Goal: Information Seeking & Learning: Learn about a topic

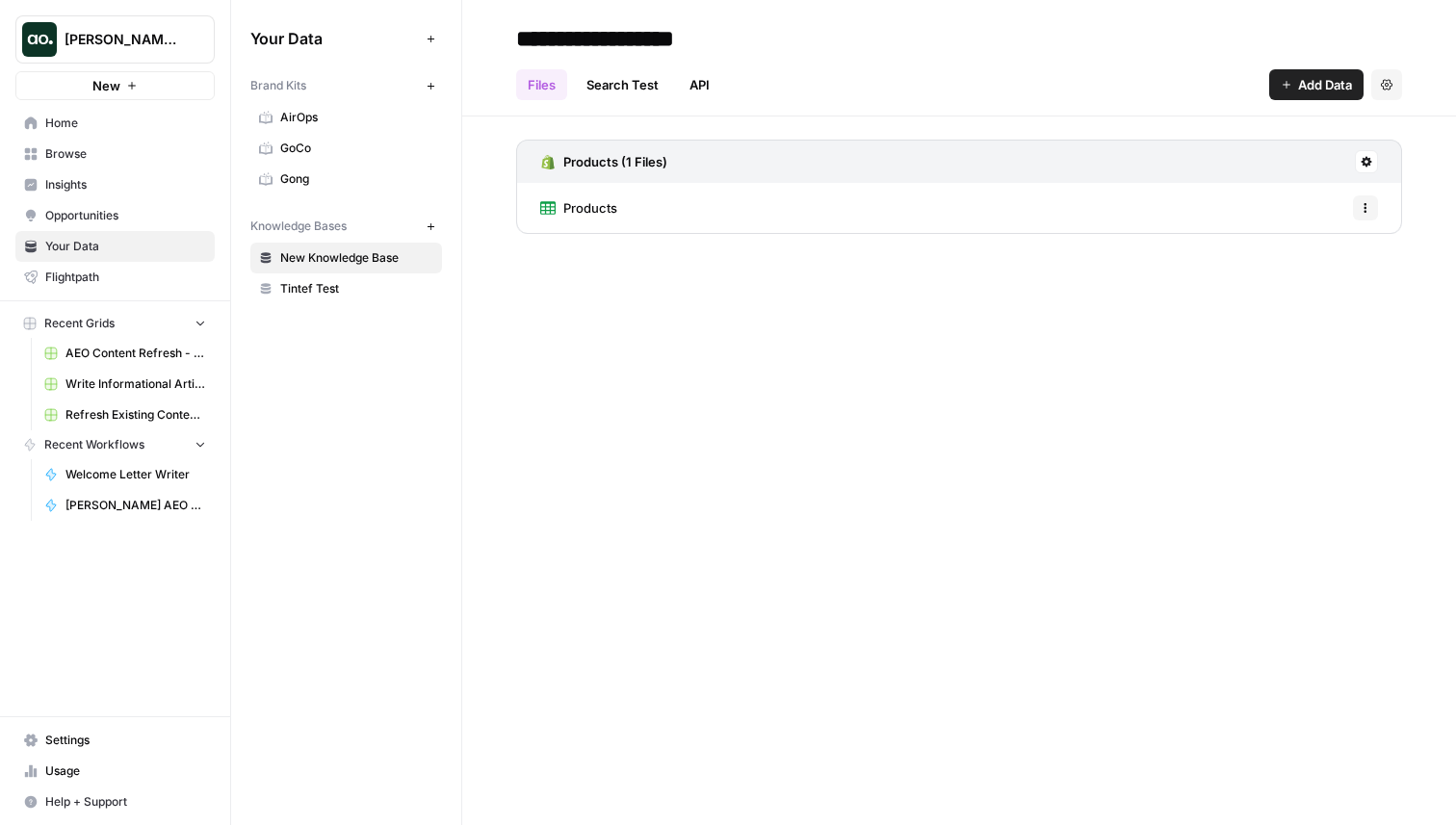
click at [113, 42] on span "[PERSON_NAME] testing" at bounding box center [122, 39] width 117 height 19
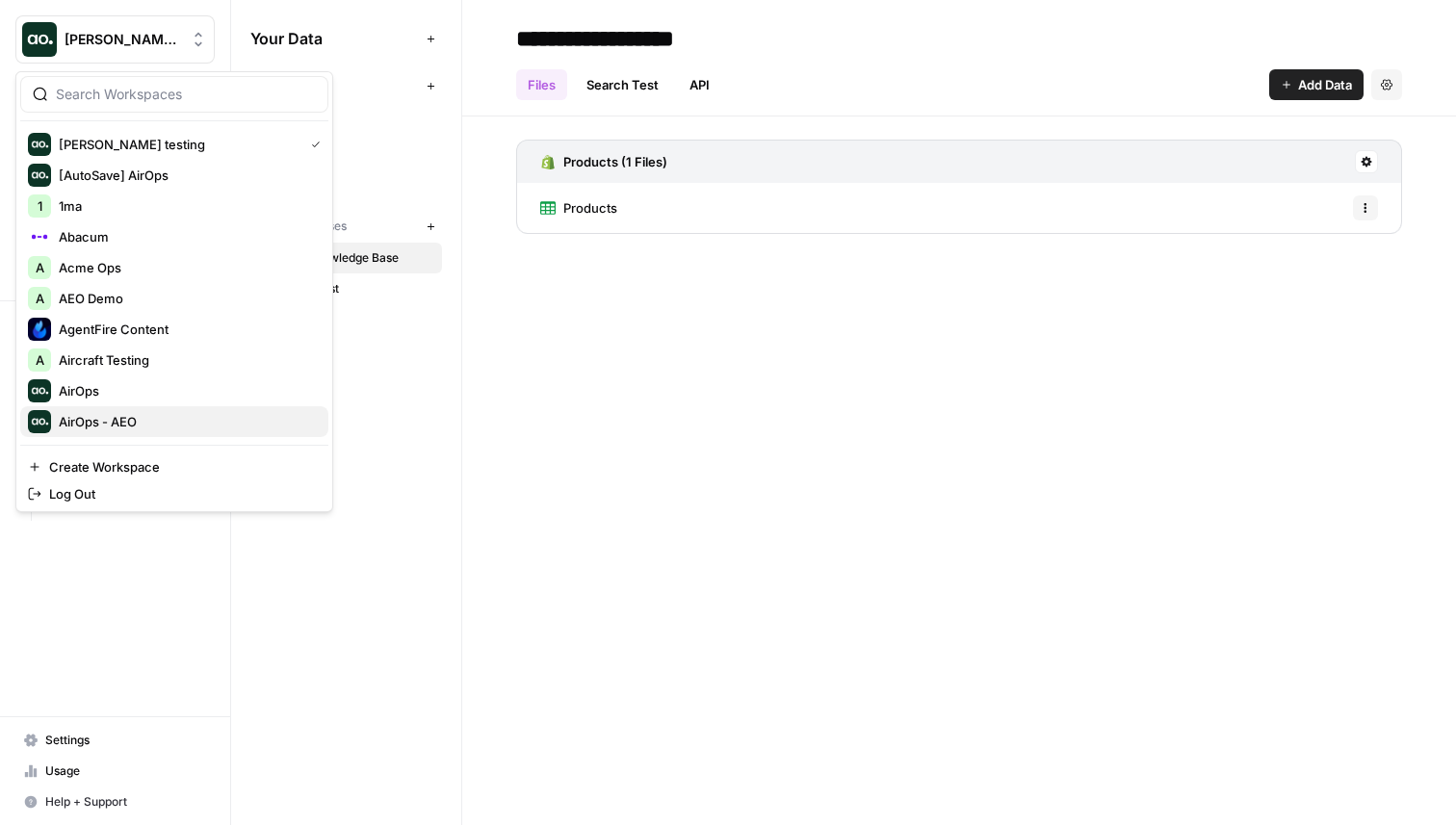
click at [180, 412] on span "AirOps - AEO" at bounding box center [185, 421] width 254 height 19
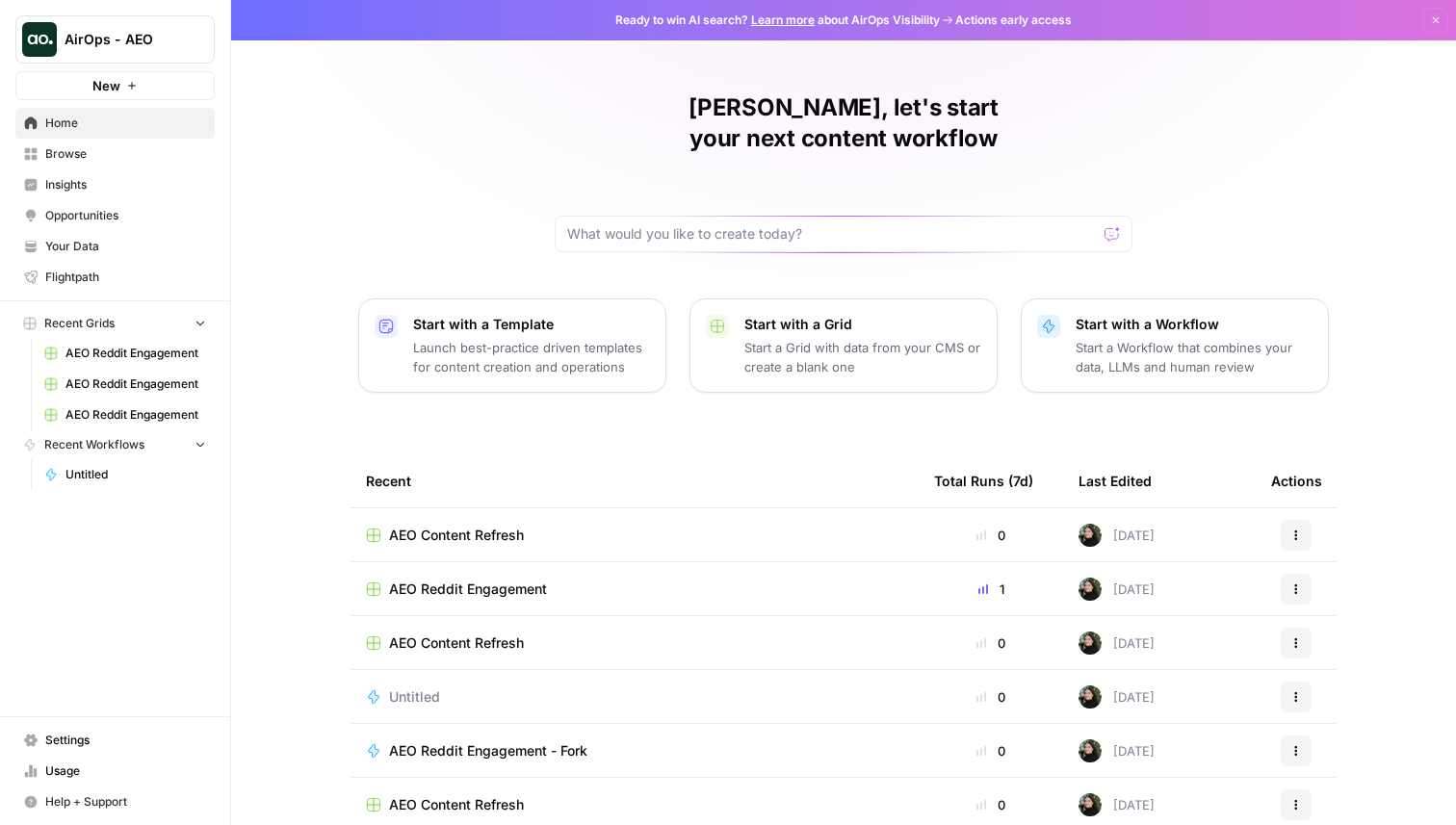
click at [115, 192] on span "Insights" at bounding box center [125, 185] width 161 height 18
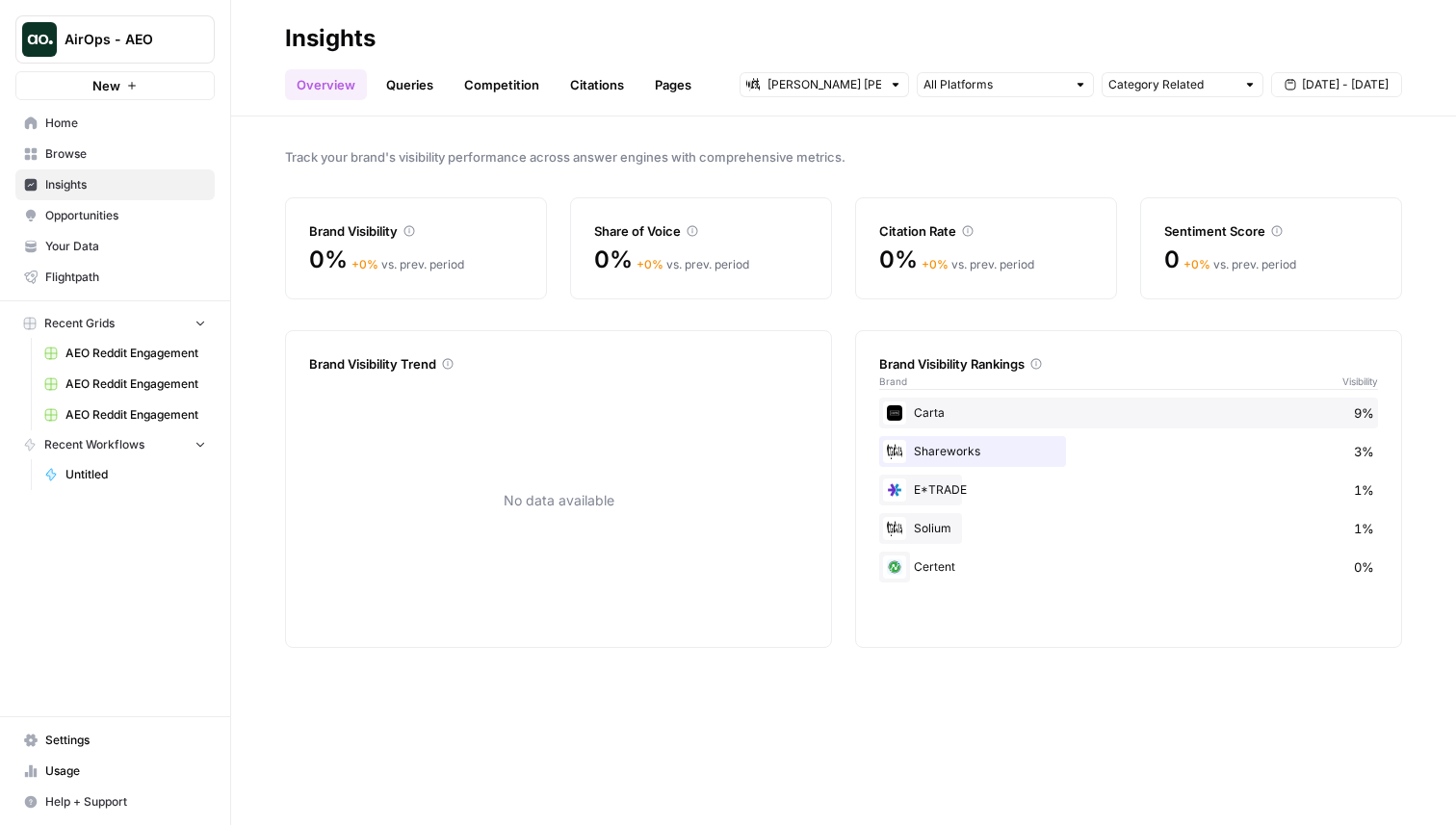
click at [761, 93] on div "[PERSON_NAME] [PERSON_NAME] at Work" at bounding box center [825, 84] width 170 height 25
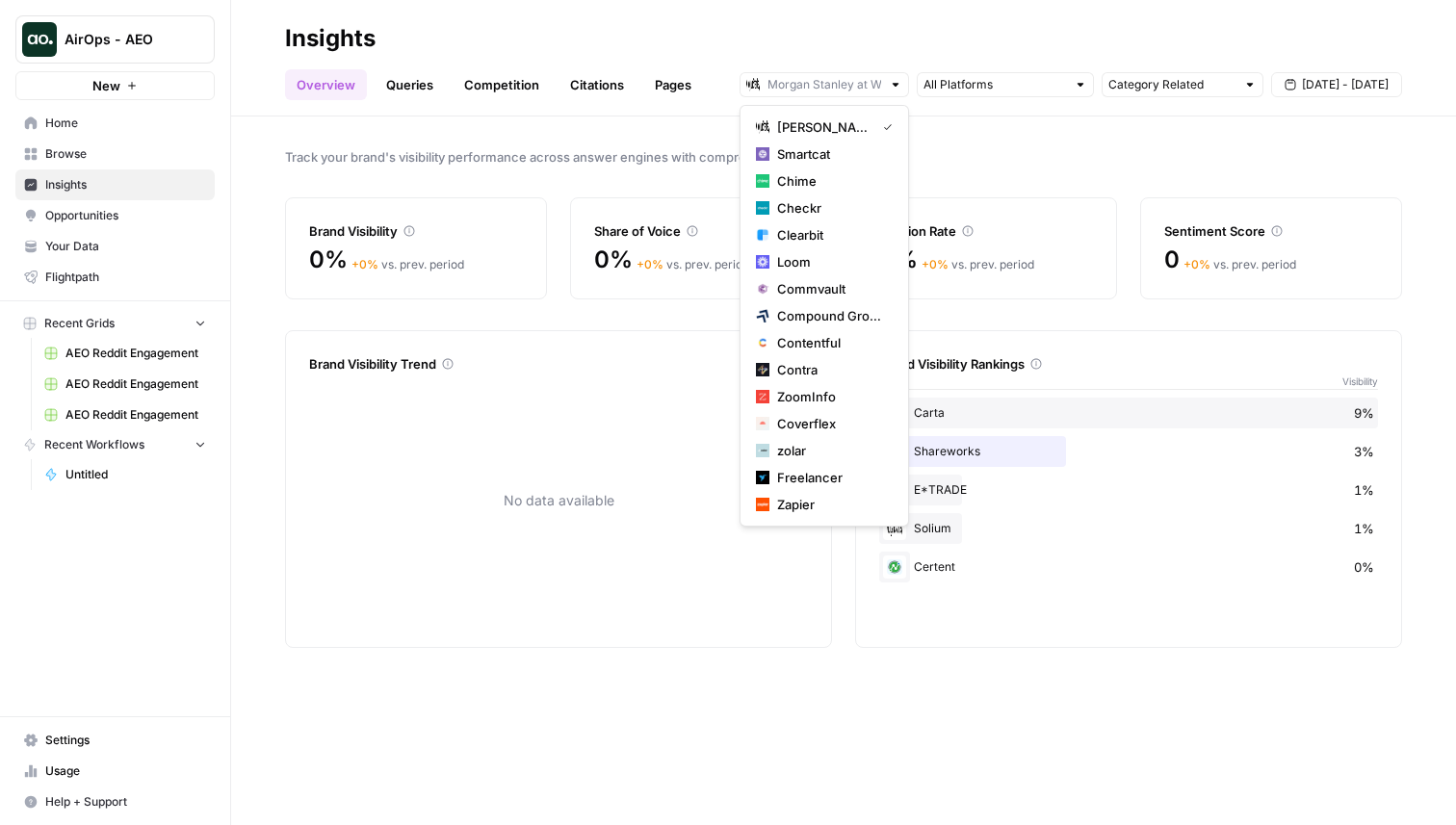
type input "[PERSON_NAME] [PERSON_NAME] at Work"
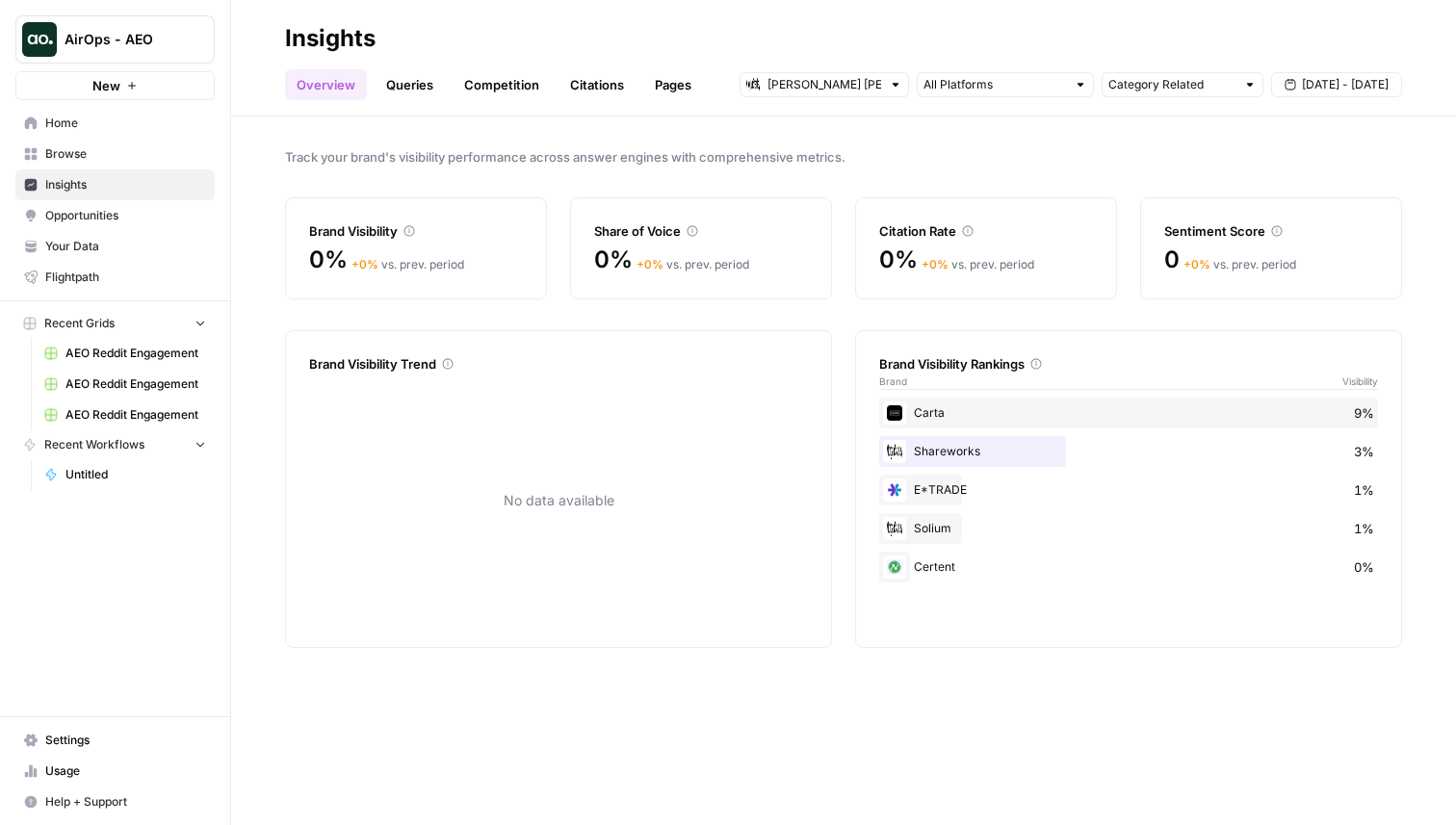
click at [723, 119] on div "Track your brand's visibility performance across answer engines with comprehens…" at bounding box center [844, 471] width 1225 height 709
click at [780, 89] on input "text" at bounding box center [824, 84] width 114 height 19
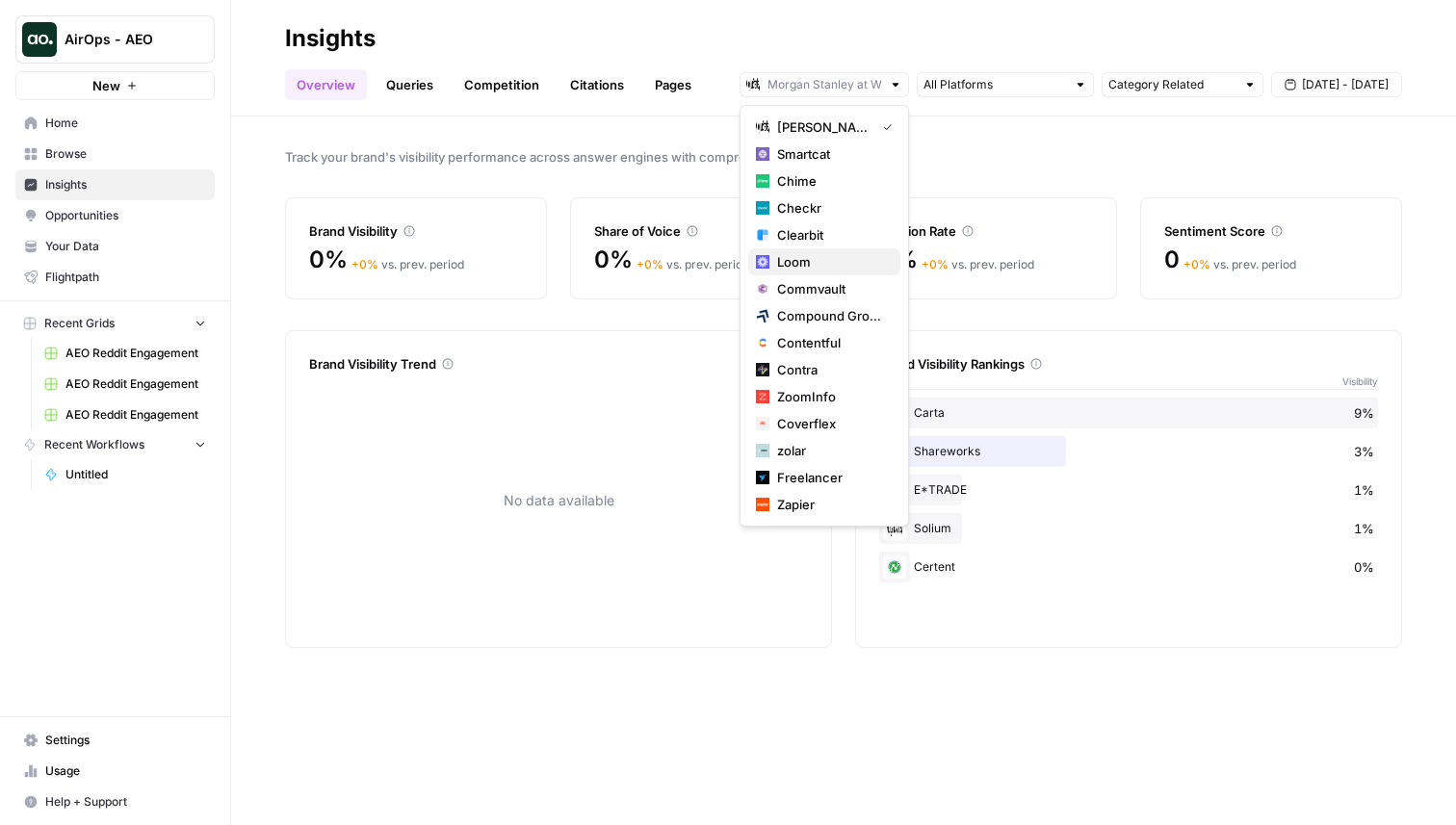
click at [843, 266] on span "Loom" at bounding box center [831, 261] width 108 height 19
type input "Loom"
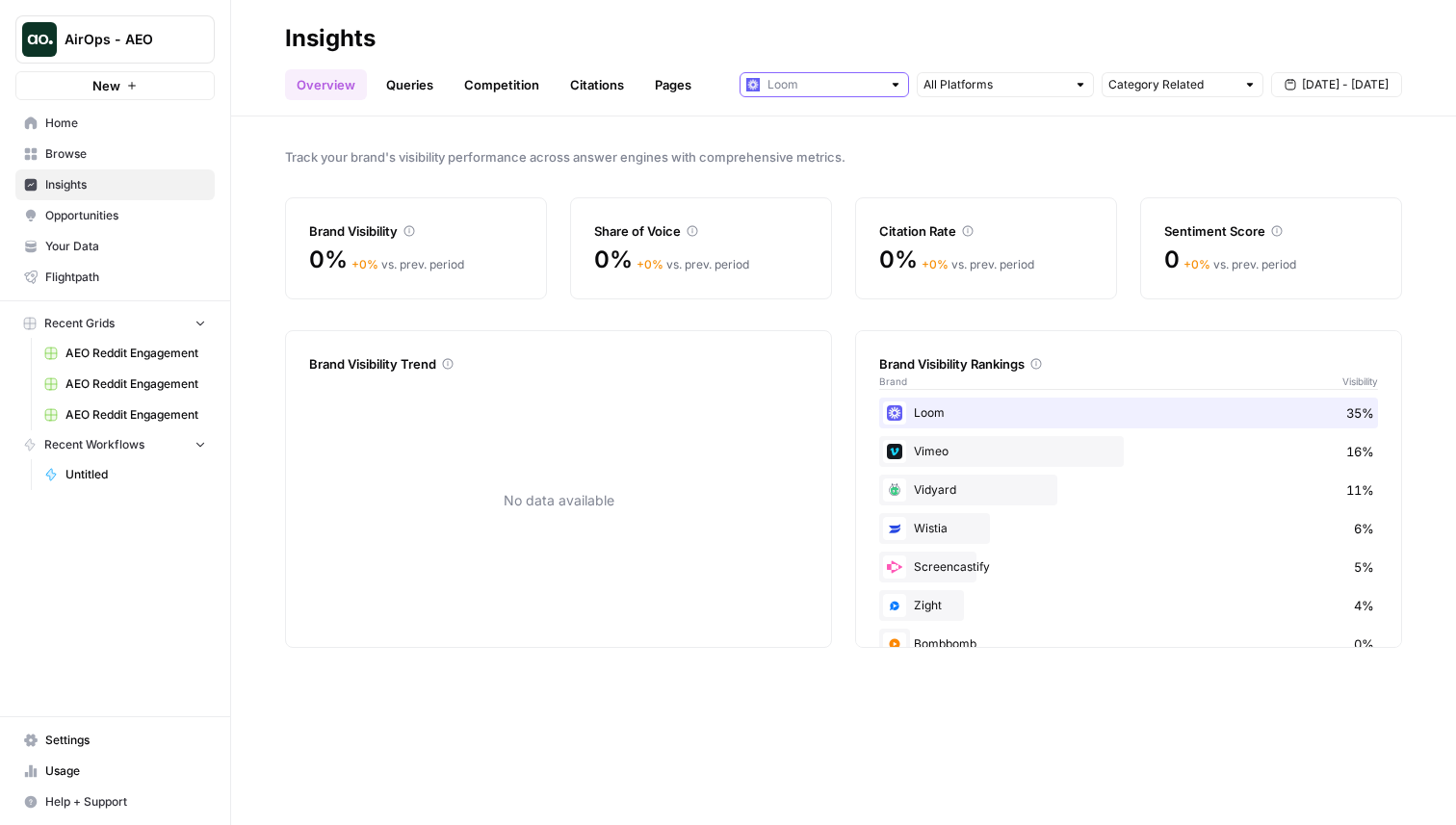
click at [826, 90] on input "text" at bounding box center [824, 84] width 114 height 19
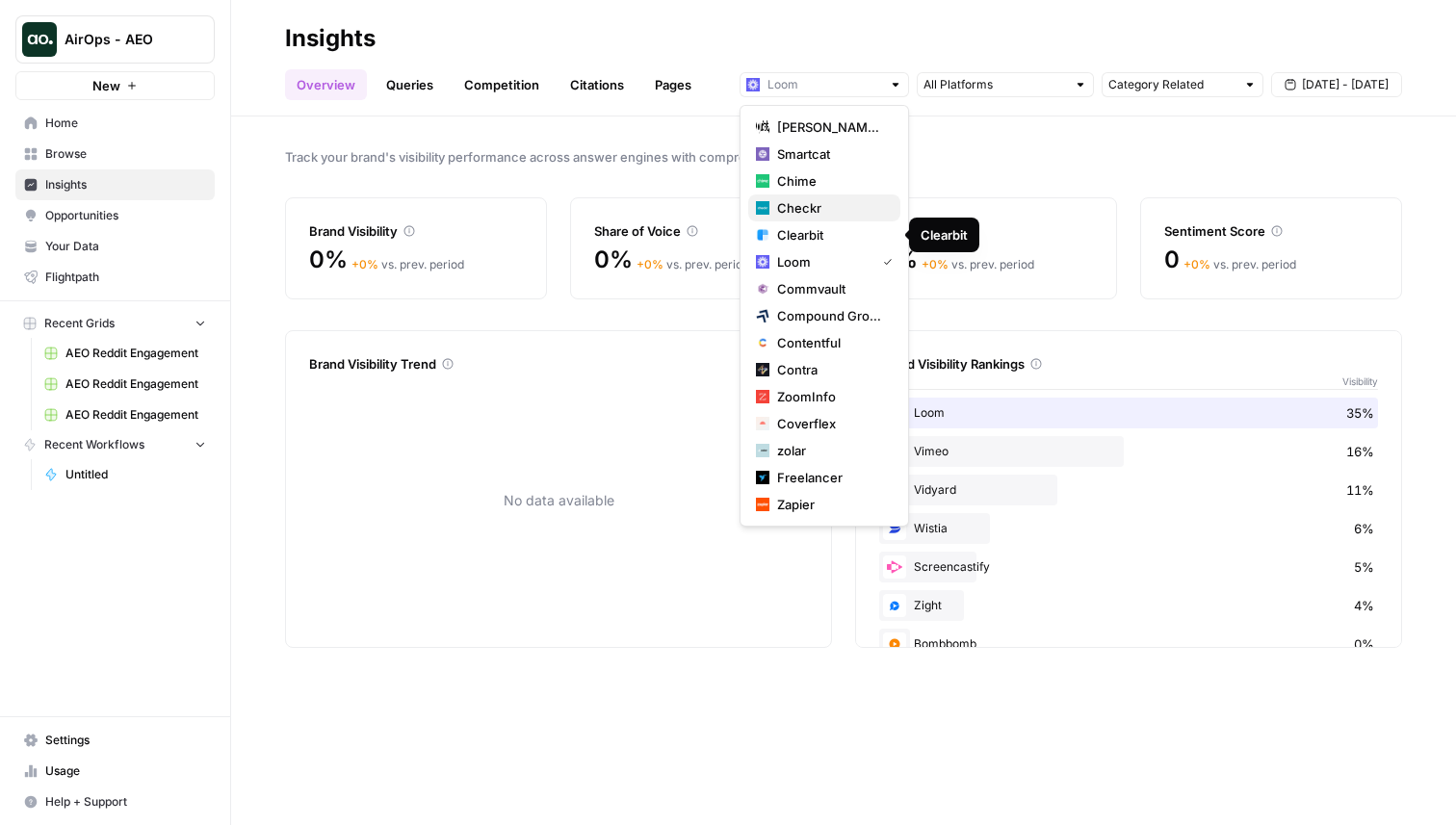
click at [822, 213] on span "Checkr" at bounding box center [831, 207] width 108 height 19
type input "Checkr"
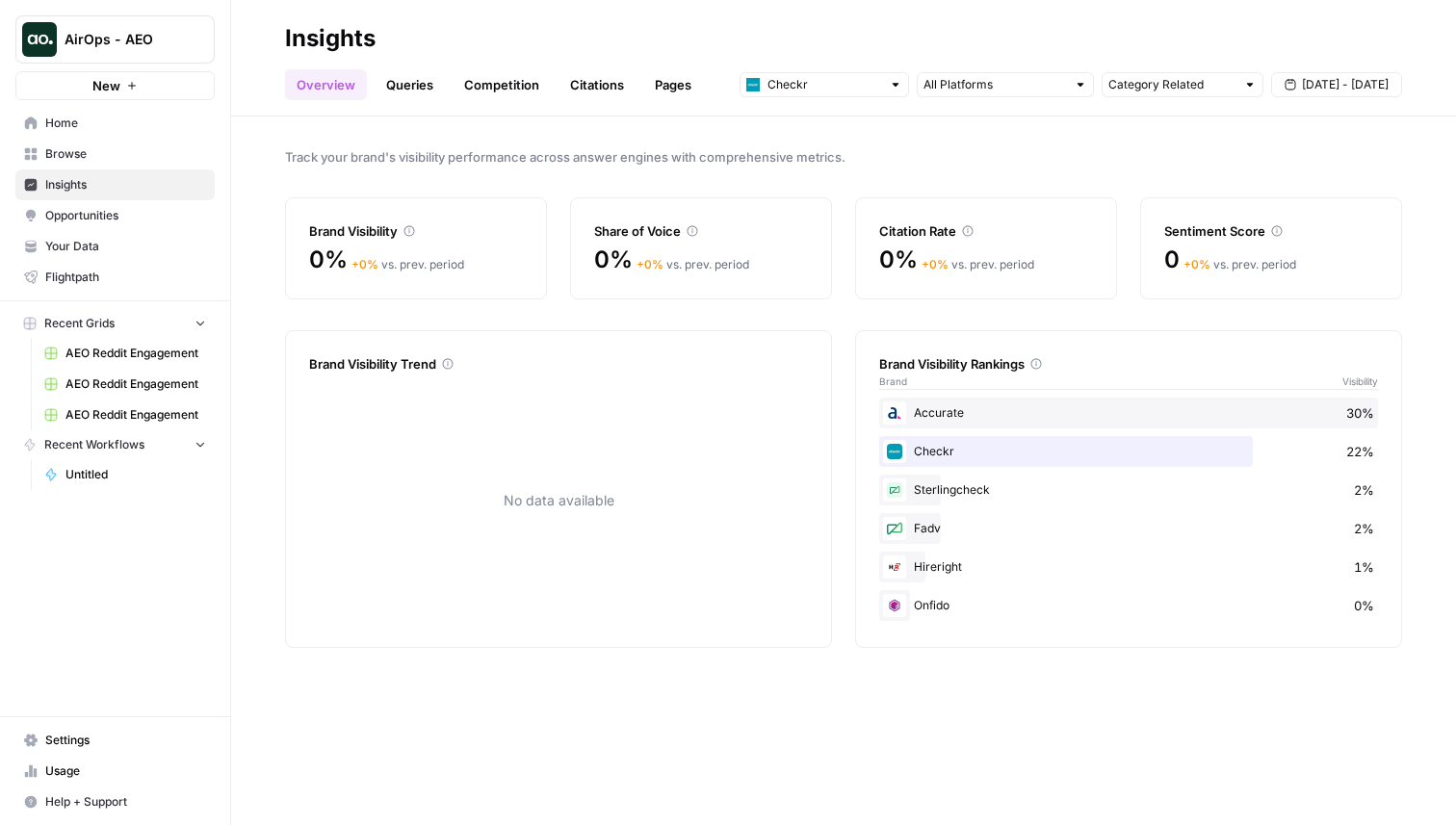
click at [159, 41] on span "AirOps - AEO" at bounding box center [122, 39] width 117 height 19
click at [165, 33] on span "AirOps - AEO" at bounding box center [122, 39] width 117 height 19
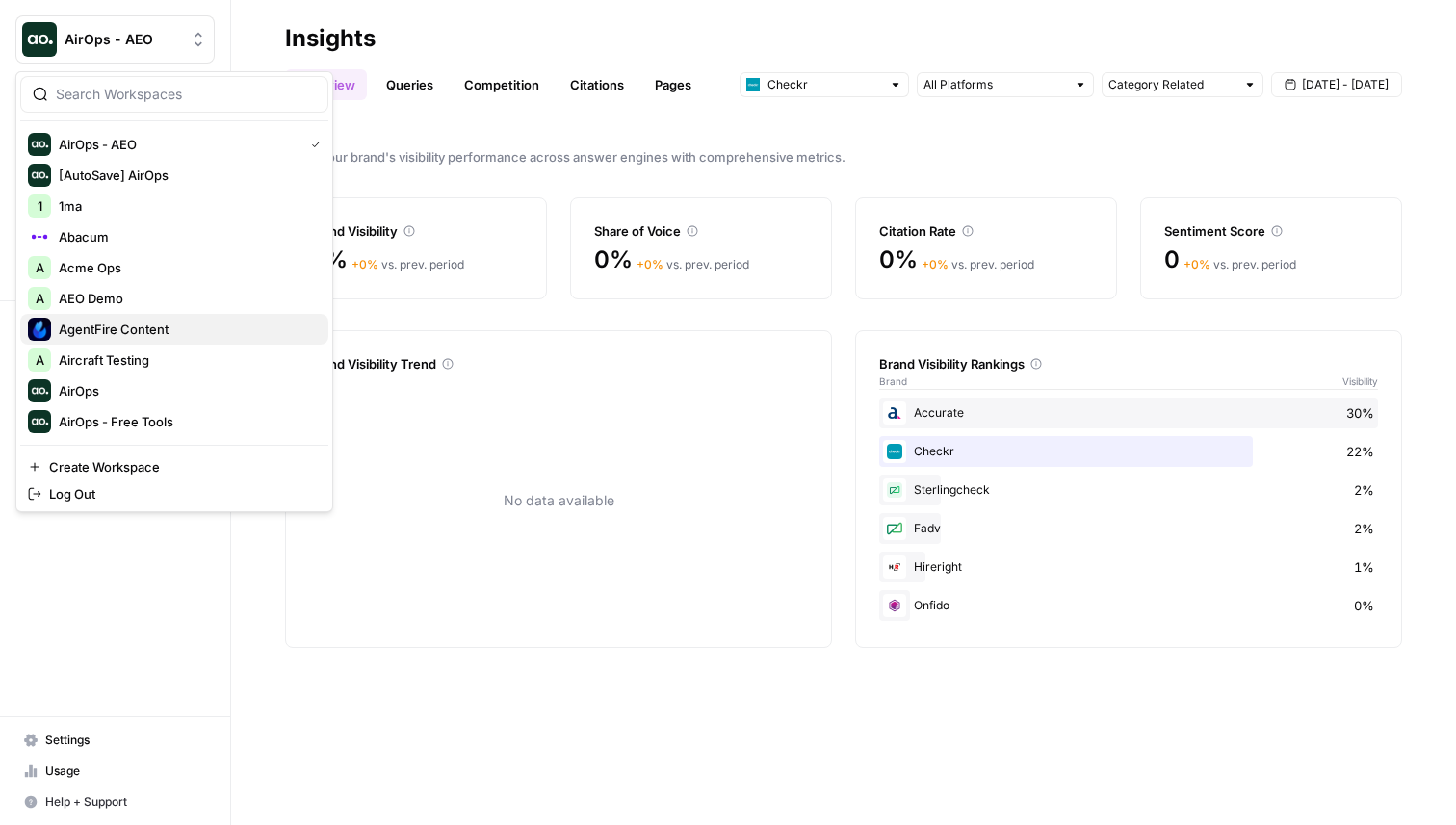
click at [162, 337] on span "AgentFire Content" at bounding box center [185, 329] width 254 height 19
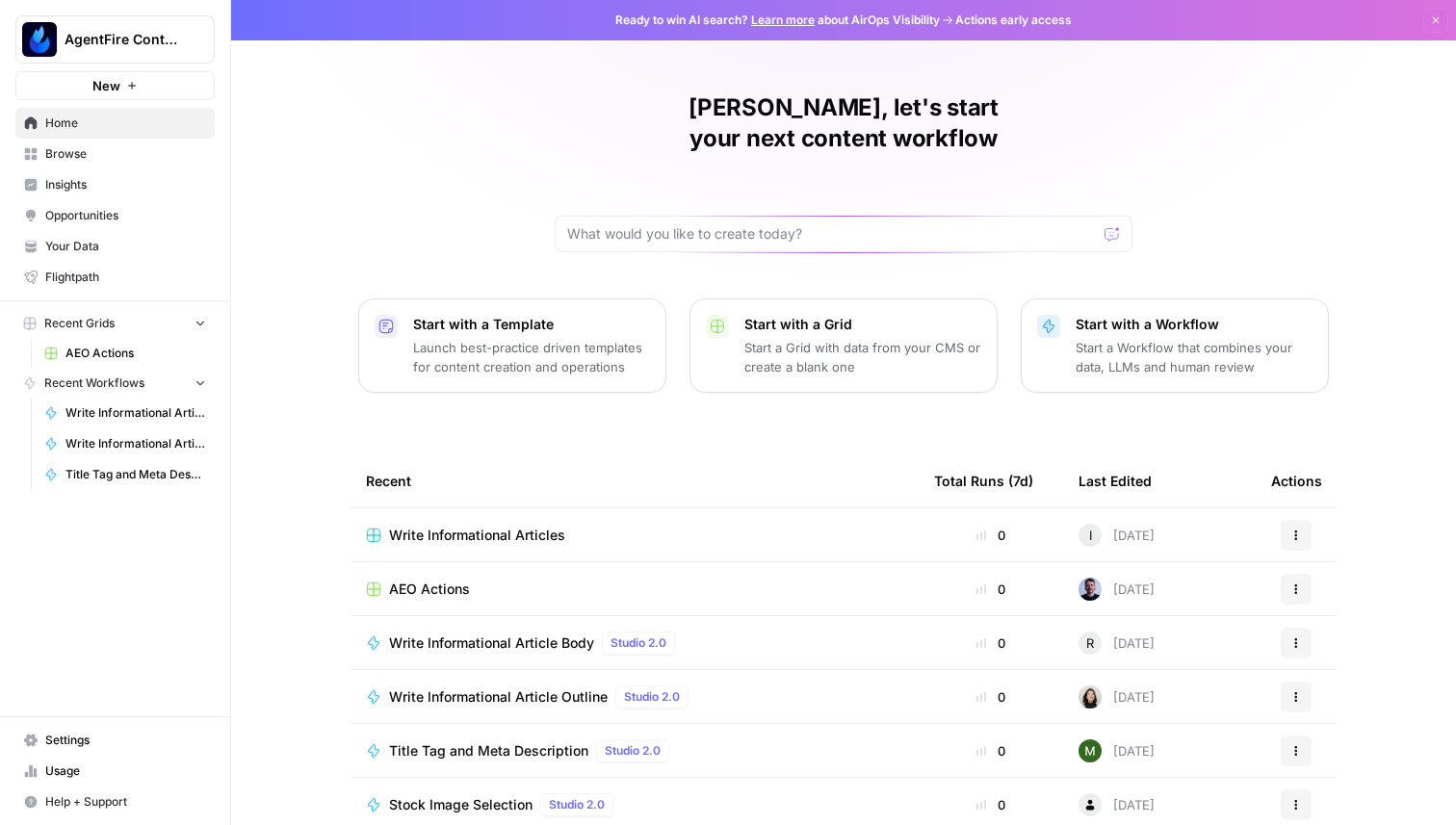
click at [103, 174] on link "Insights" at bounding box center [116, 185] width 200 height 31
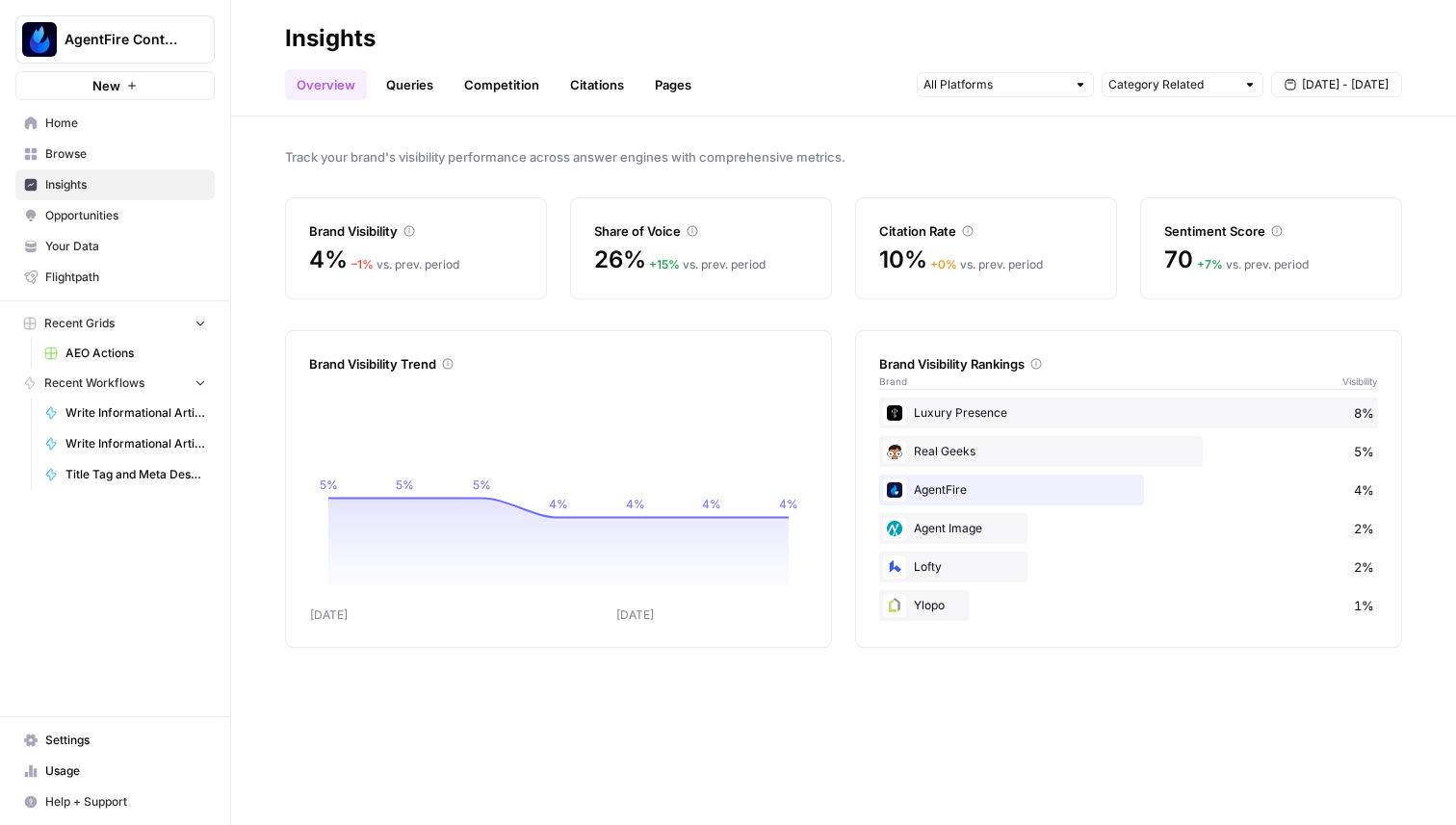
click at [411, 99] on link "Queries" at bounding box center [409, 84] width 70 height 31
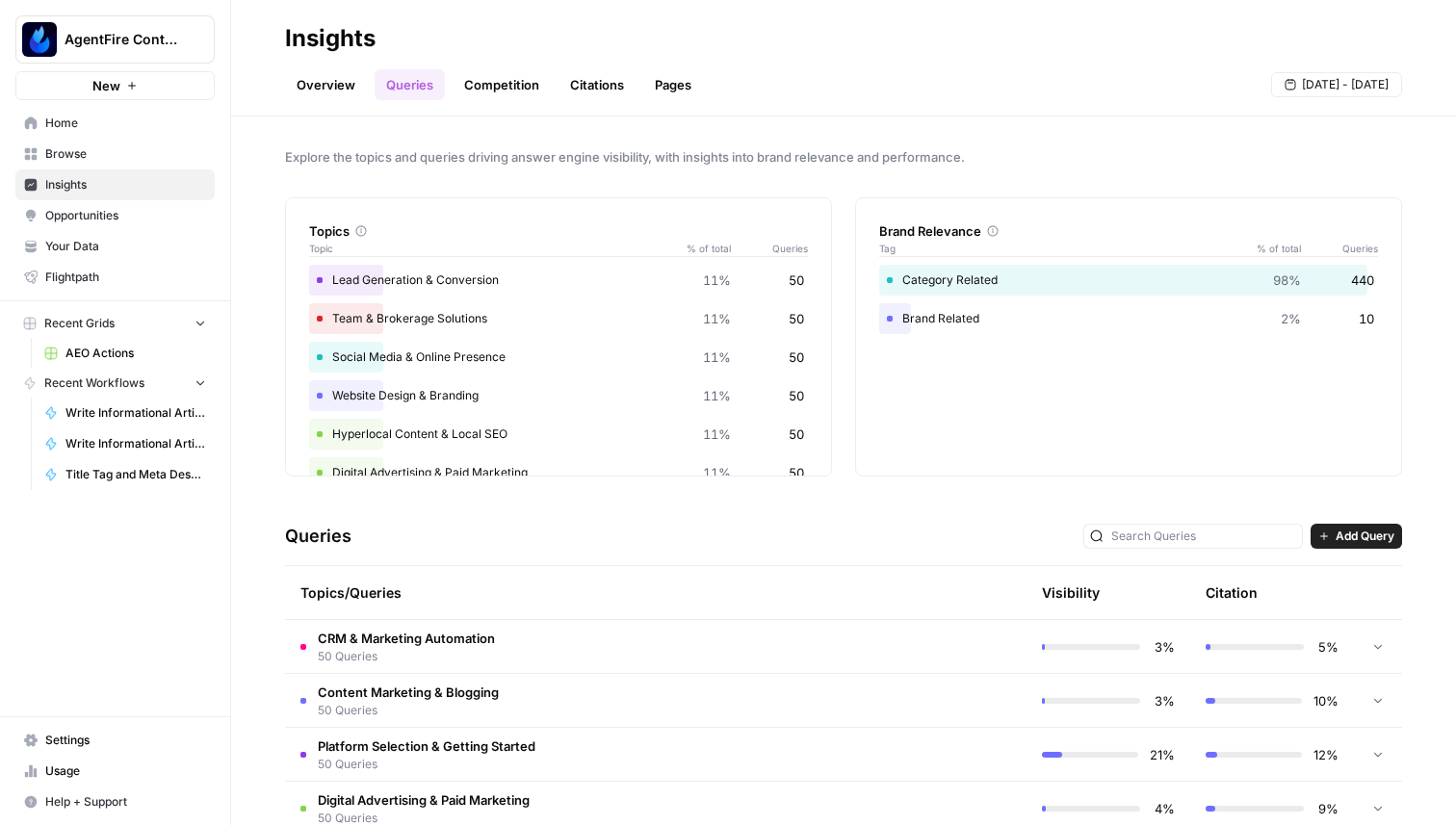
click at [656, 99] on link "Pages" at bounding box center [673, 84] width 59 height 31
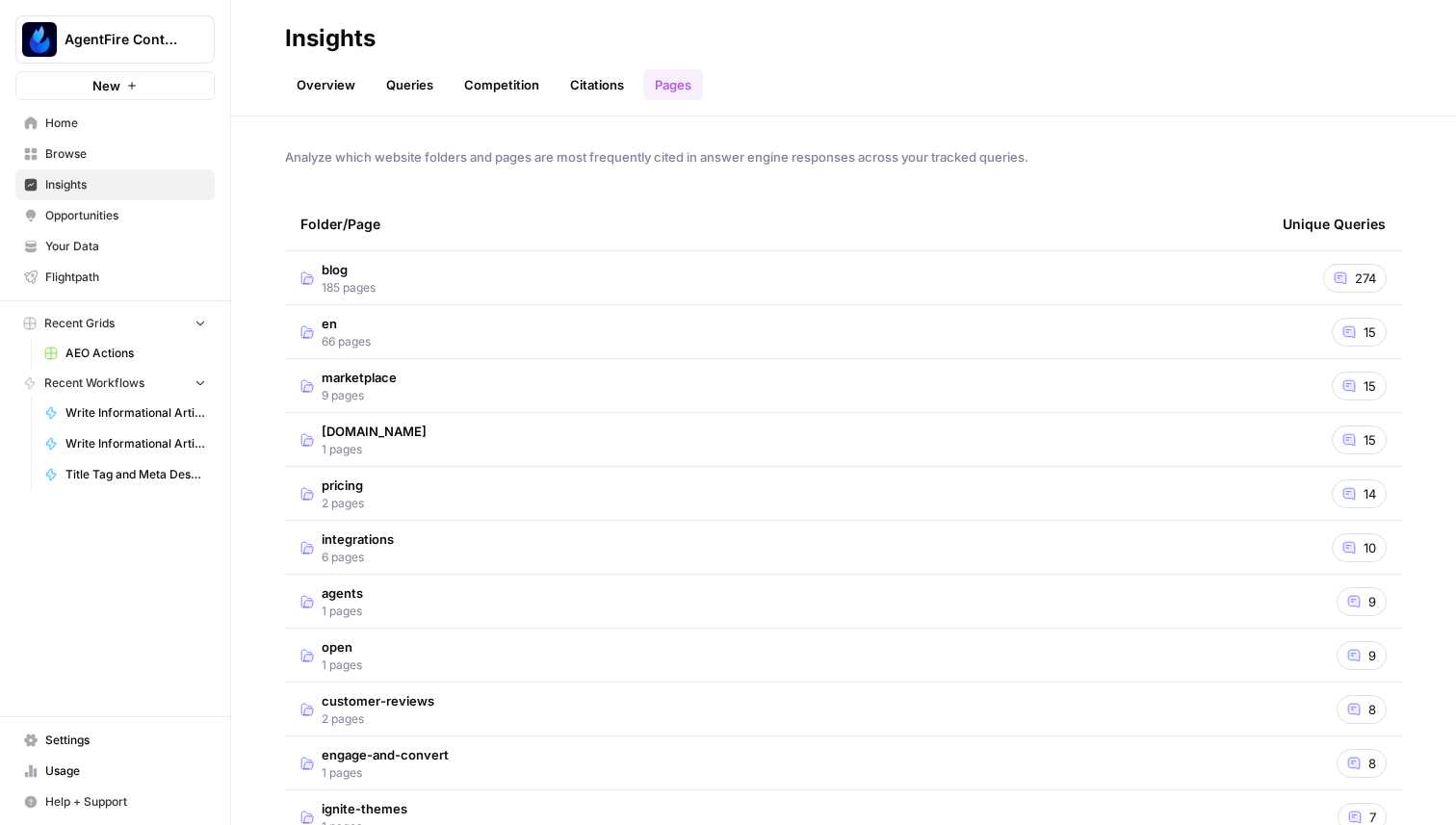
click at [650, 267] on td "blog 185 pages" at bounding box center [776, 278] width 982 height 53
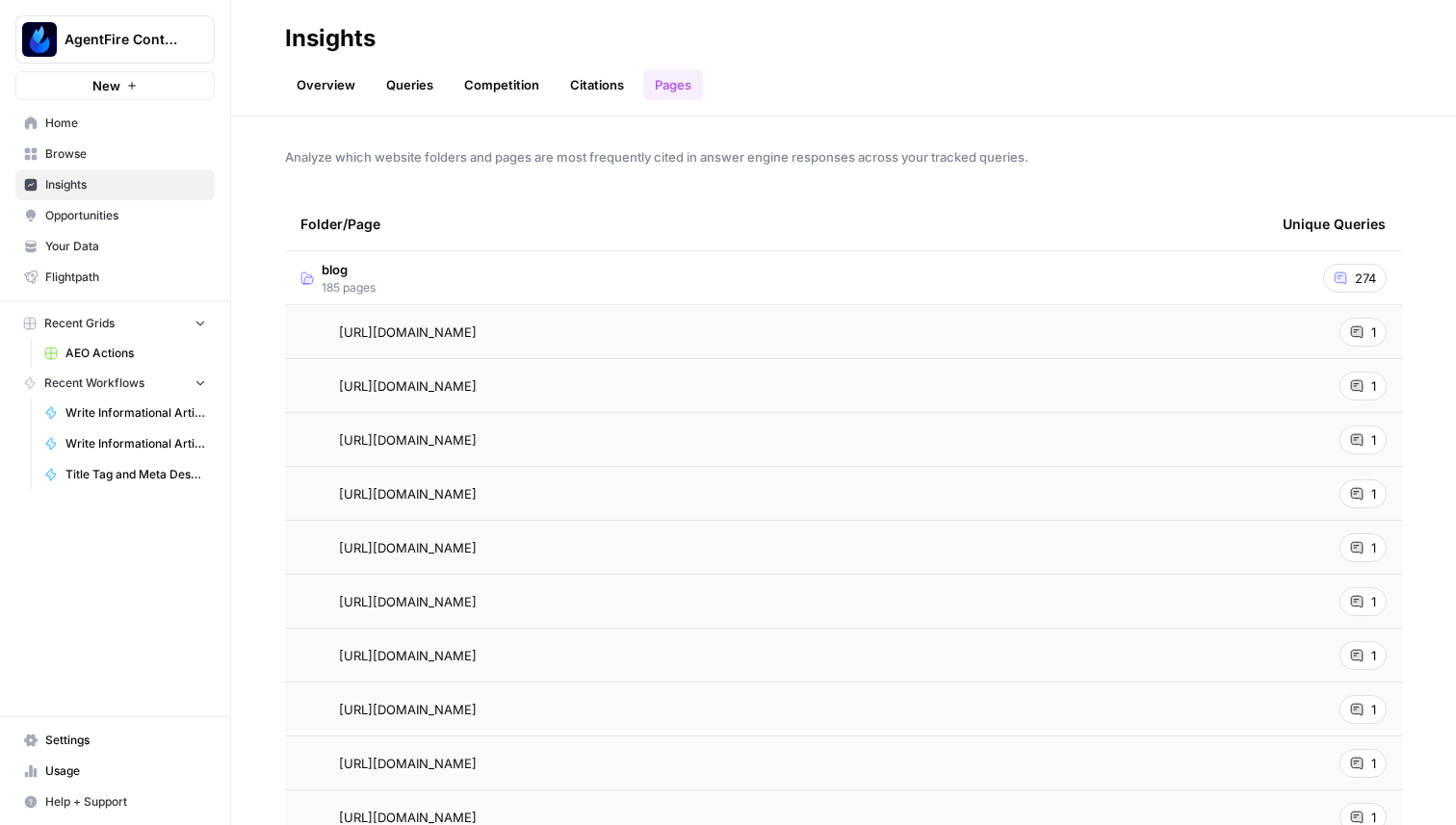
click at [325, 84] on link "Overview" at bounding box center [326, 84] width 82 height 31
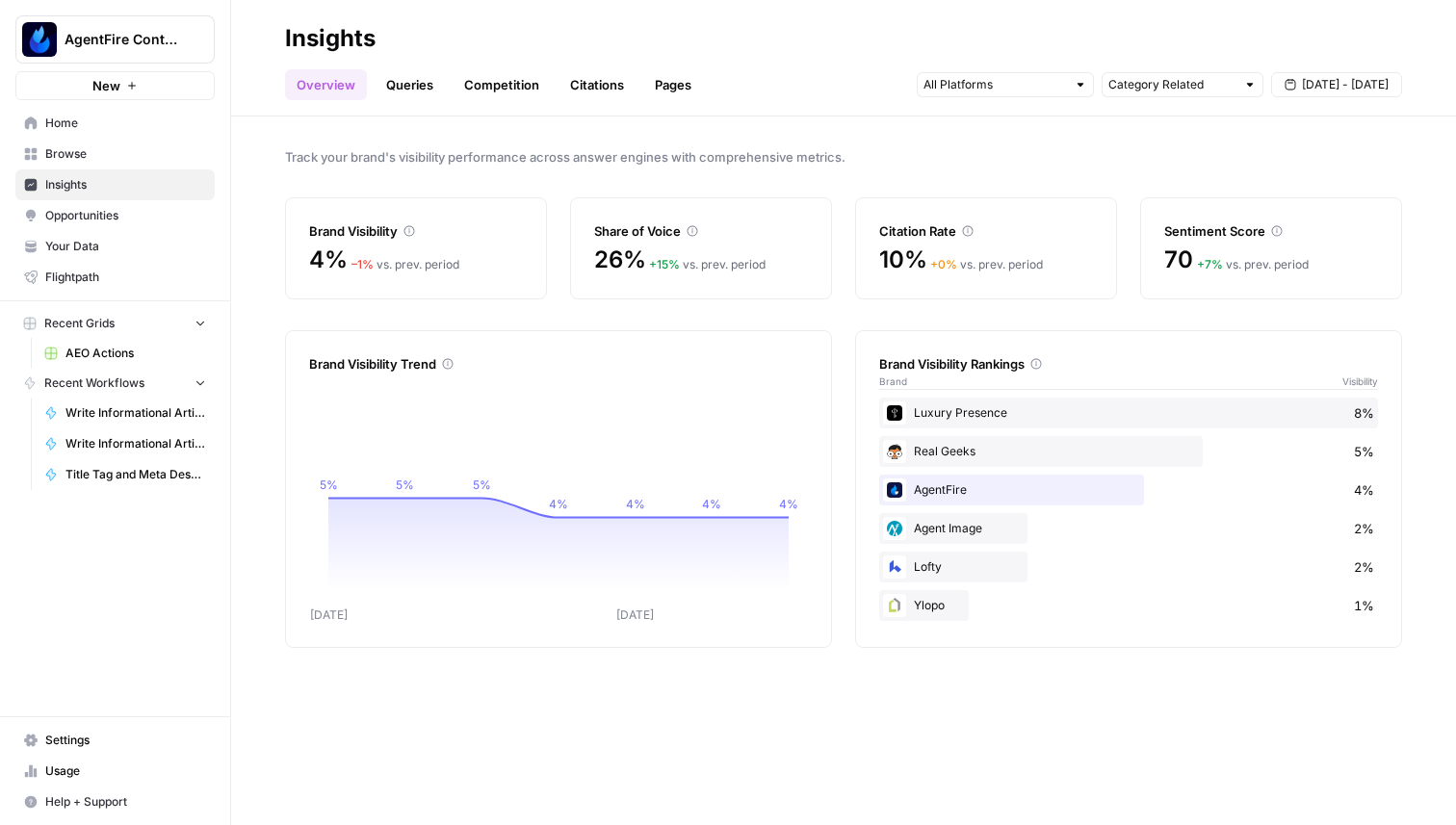
click at [410, 80] on link "Queries" at bounding box center [409, 84] width 70 height 31
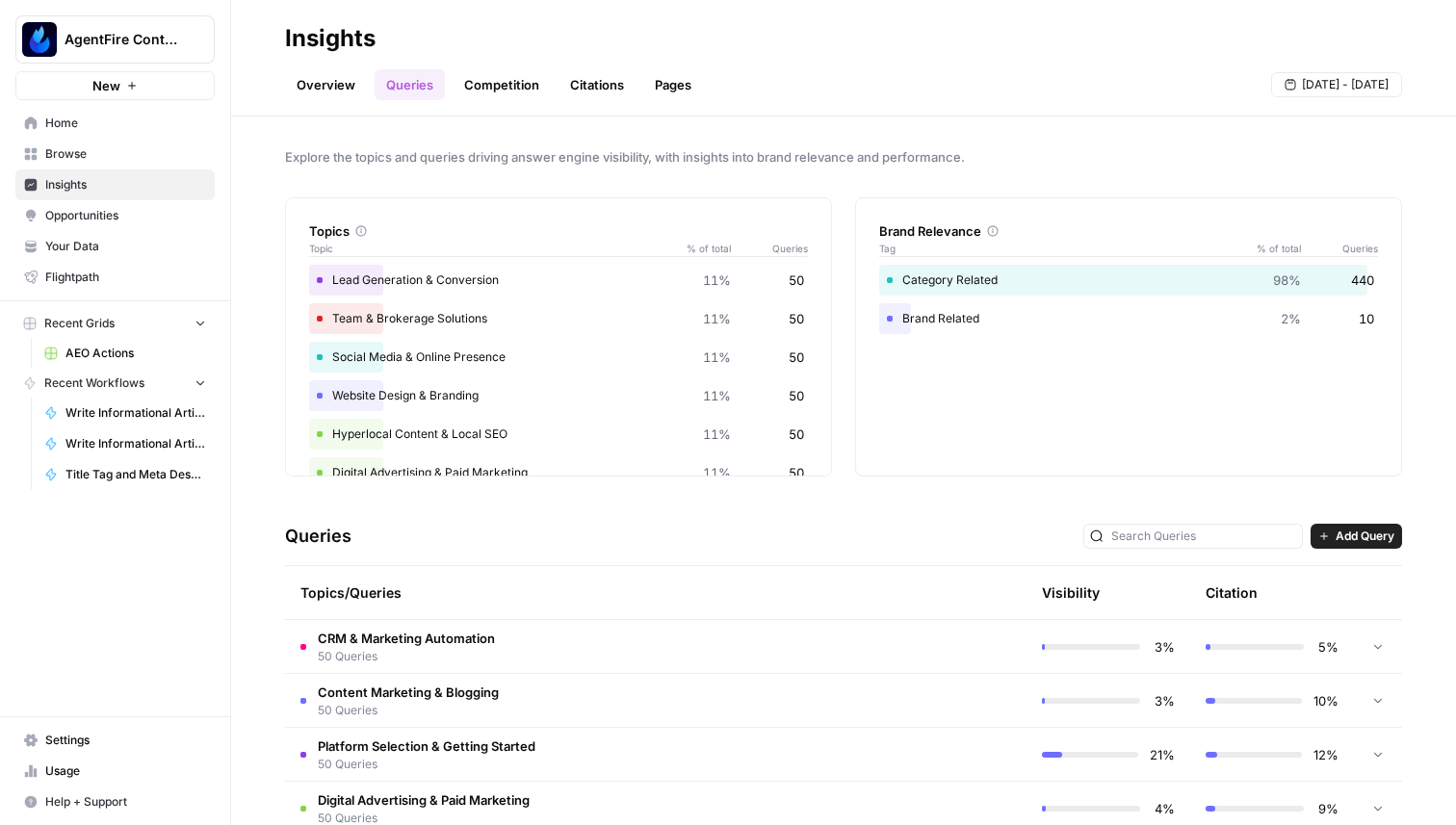
click at [484, 80] on link "Competition" at bounding box center [501, 84] width 98 height 31
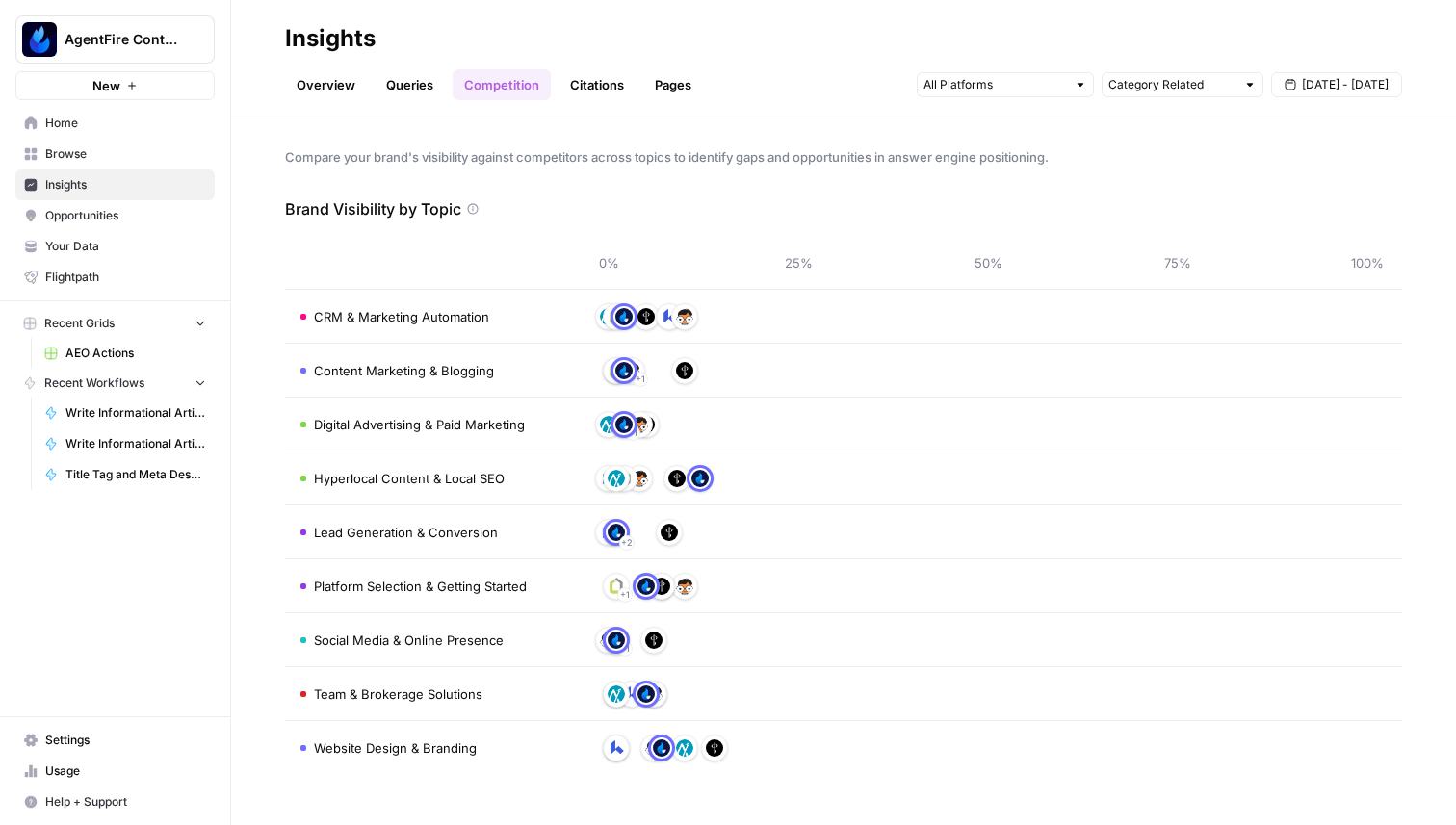
click at [600, 96] on link "Citations" at bounding box center [597, 84] width 77 height 31
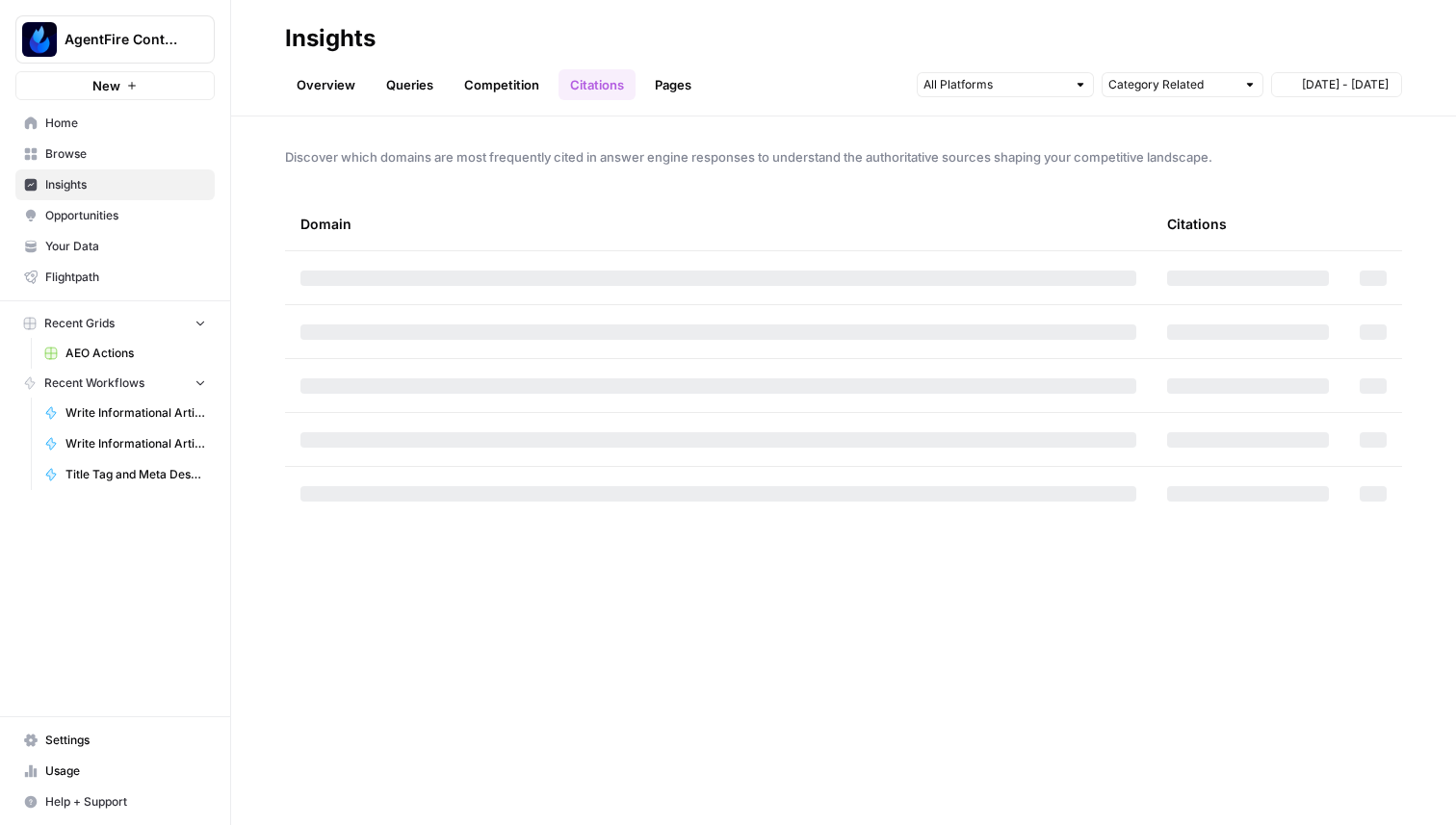
click at [667, 89] on link "Pages" at bounding box center [673, 84] width 59 height 31
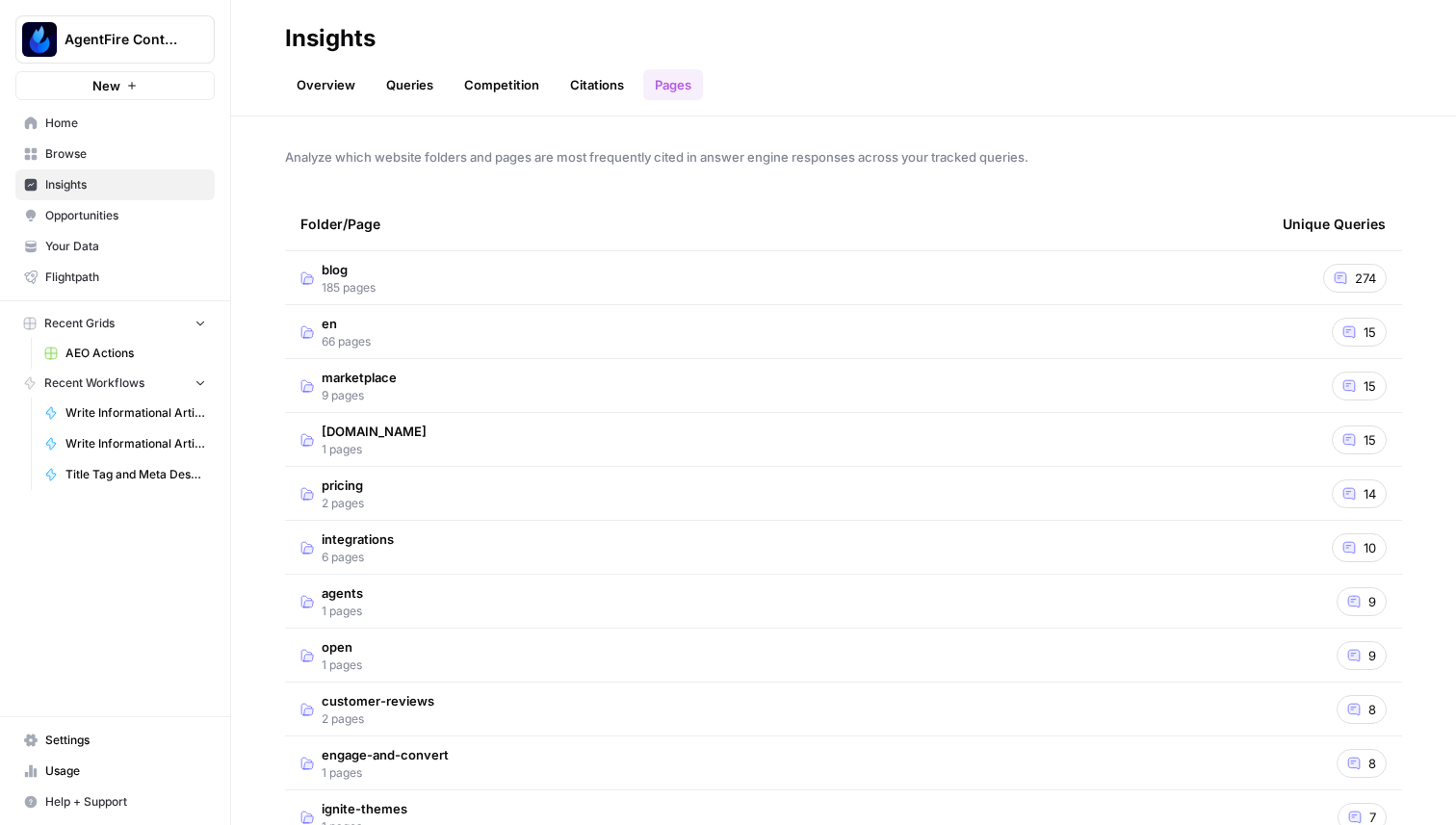
click at [523, 264] on td "blog 185 pages" at bounding box center [776, 278] width 982 height 53
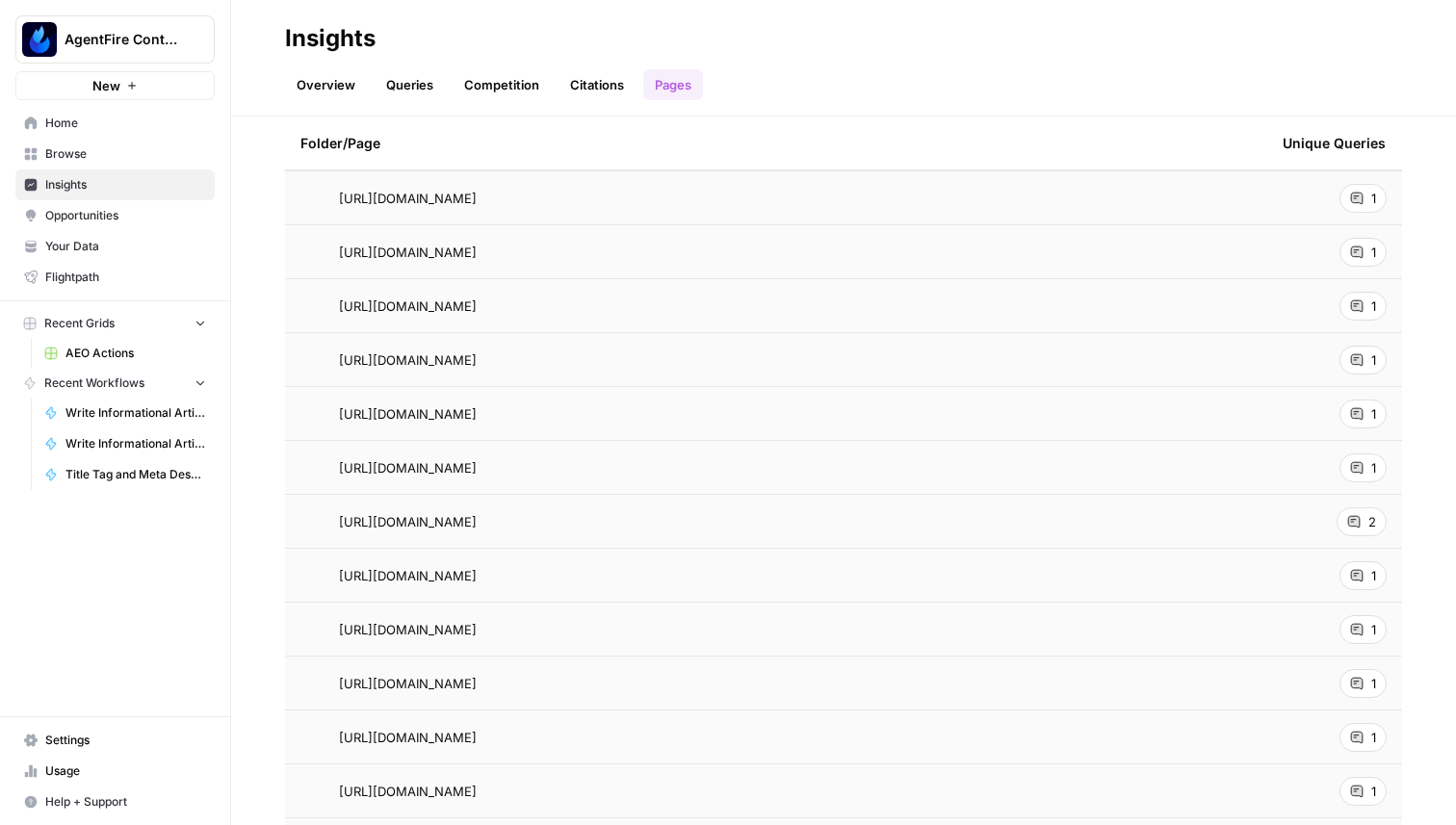
scroll to position [839, 0]
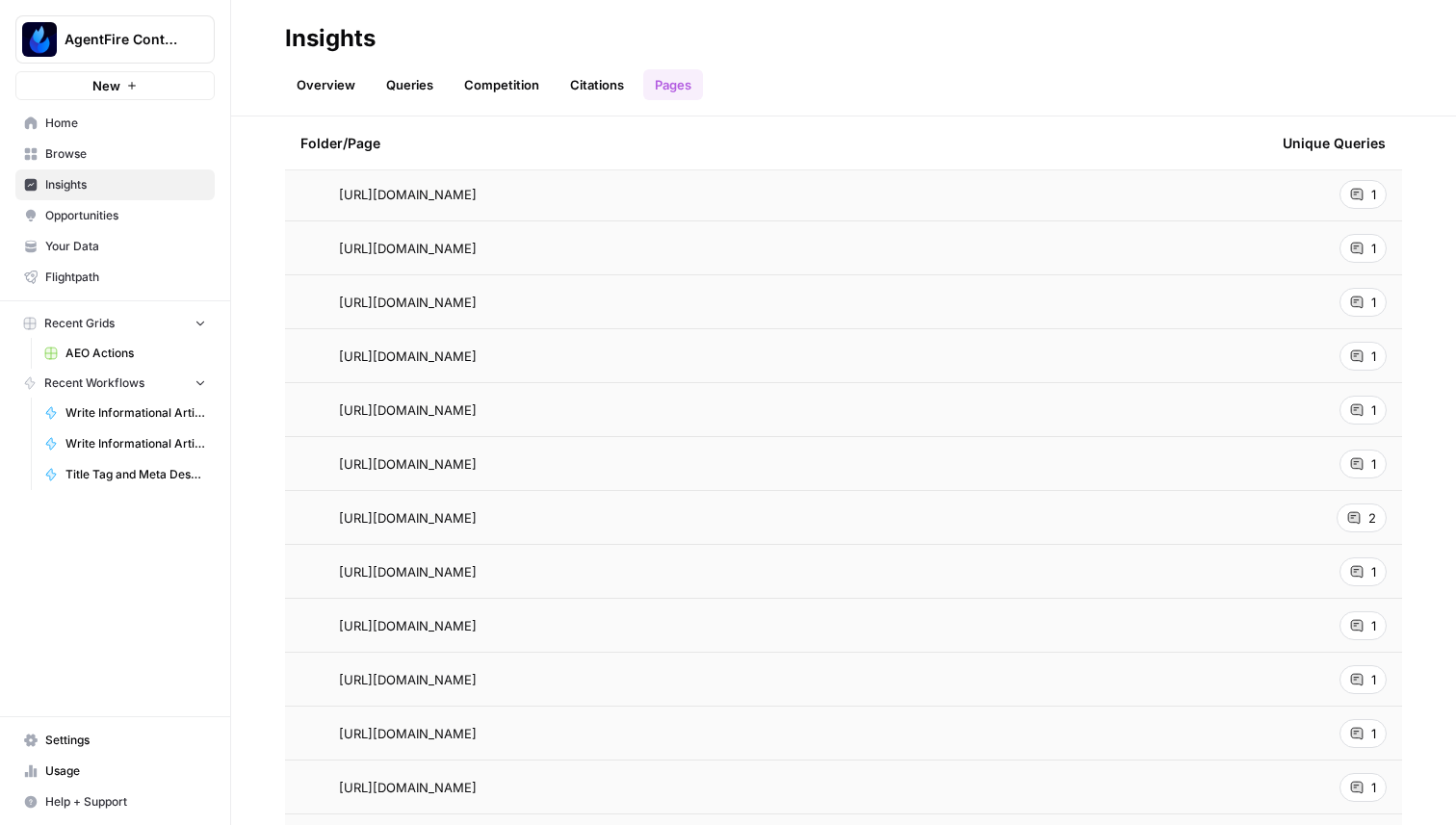
click at [1360, 518] on icon at bounding box center [1354, 519] width 12 height 12
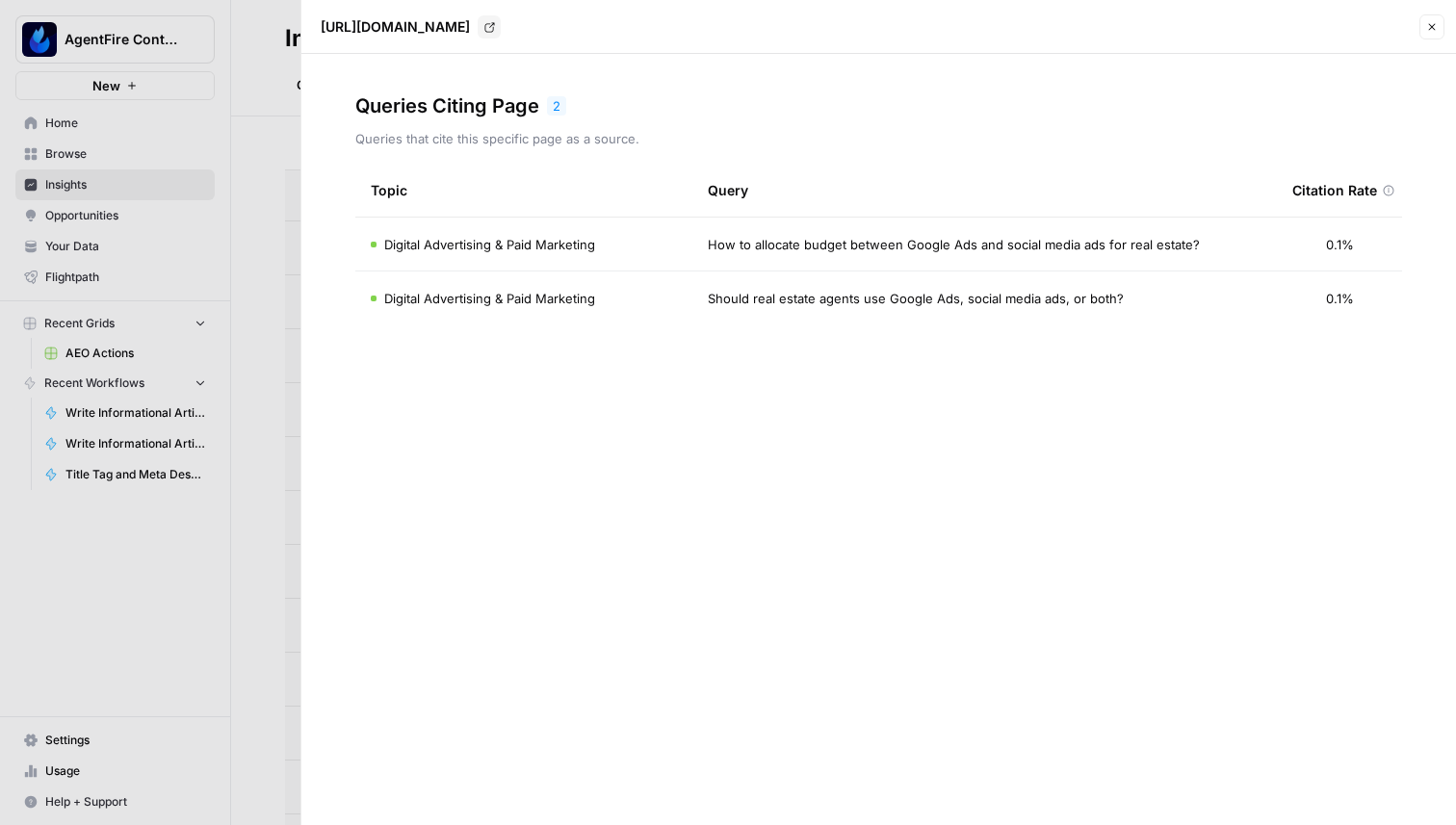
click at [210, 131] on div at bounding box center [728, 412] width 1456 height 825
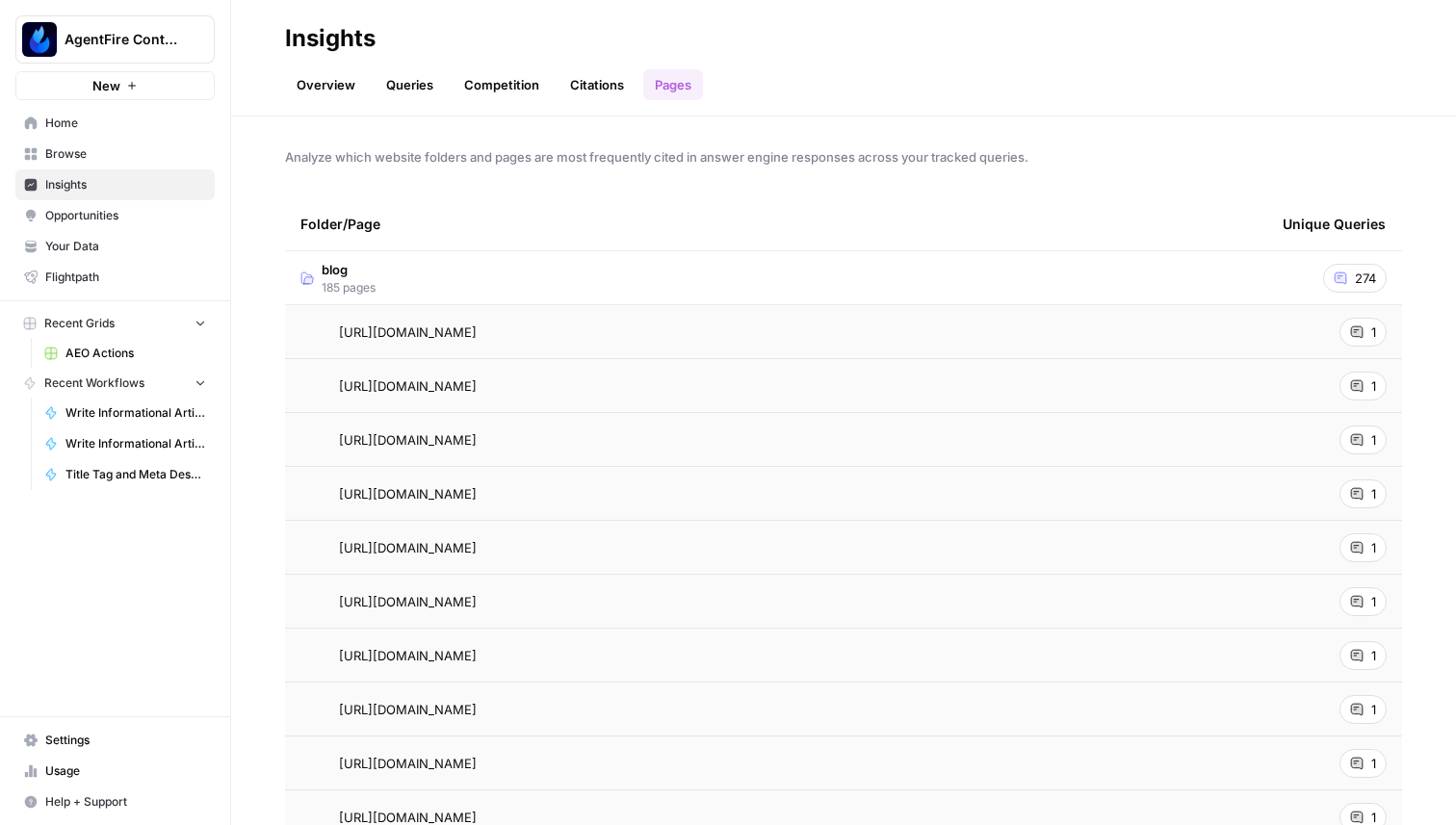
click at [393, 277] on td "blog 185 pages" at bounding box center [776, 278] width 982 height 53
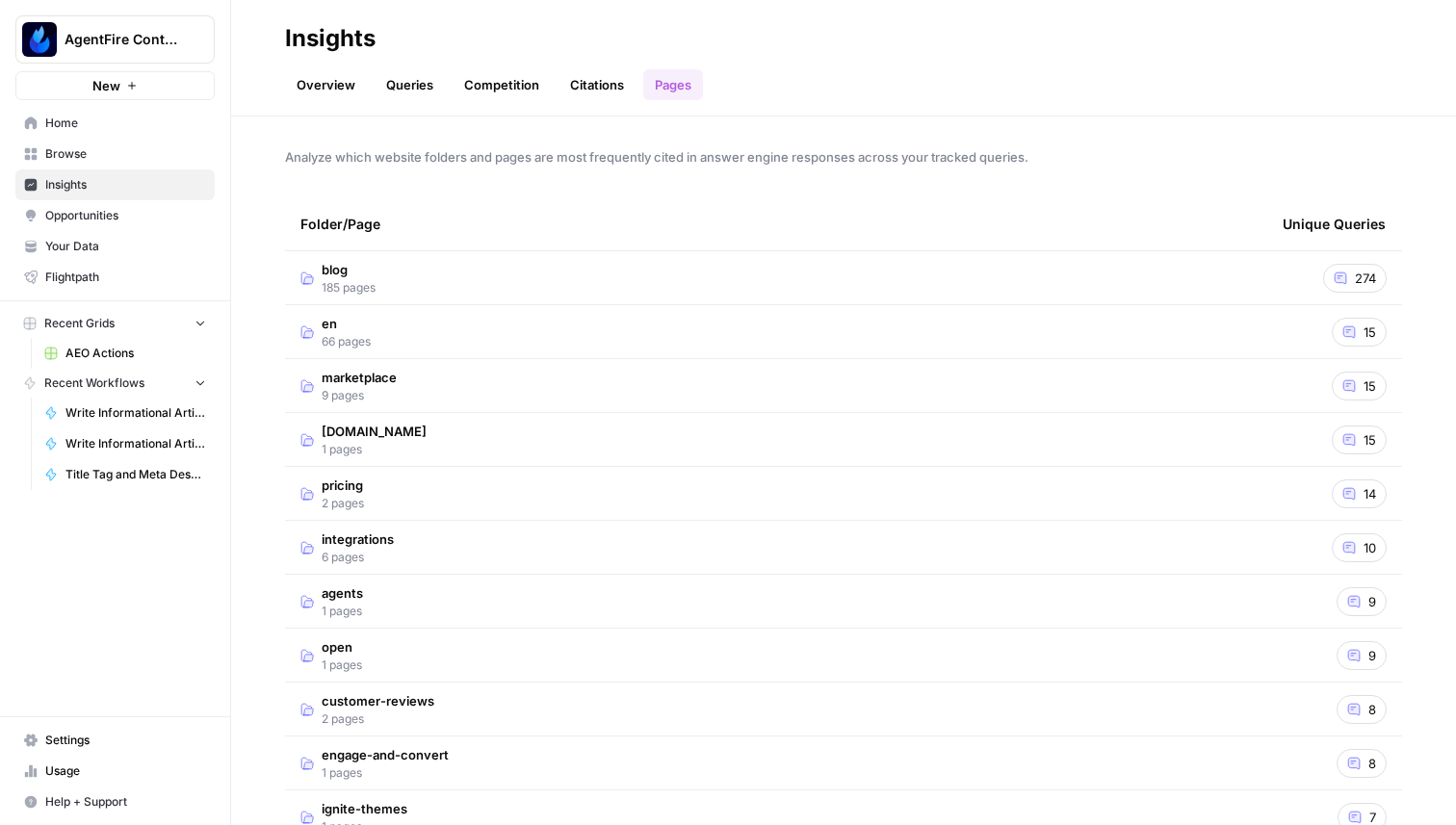
click at [333, 88] on link "Overview" at bounding box center [326, 84] width 82 height 31
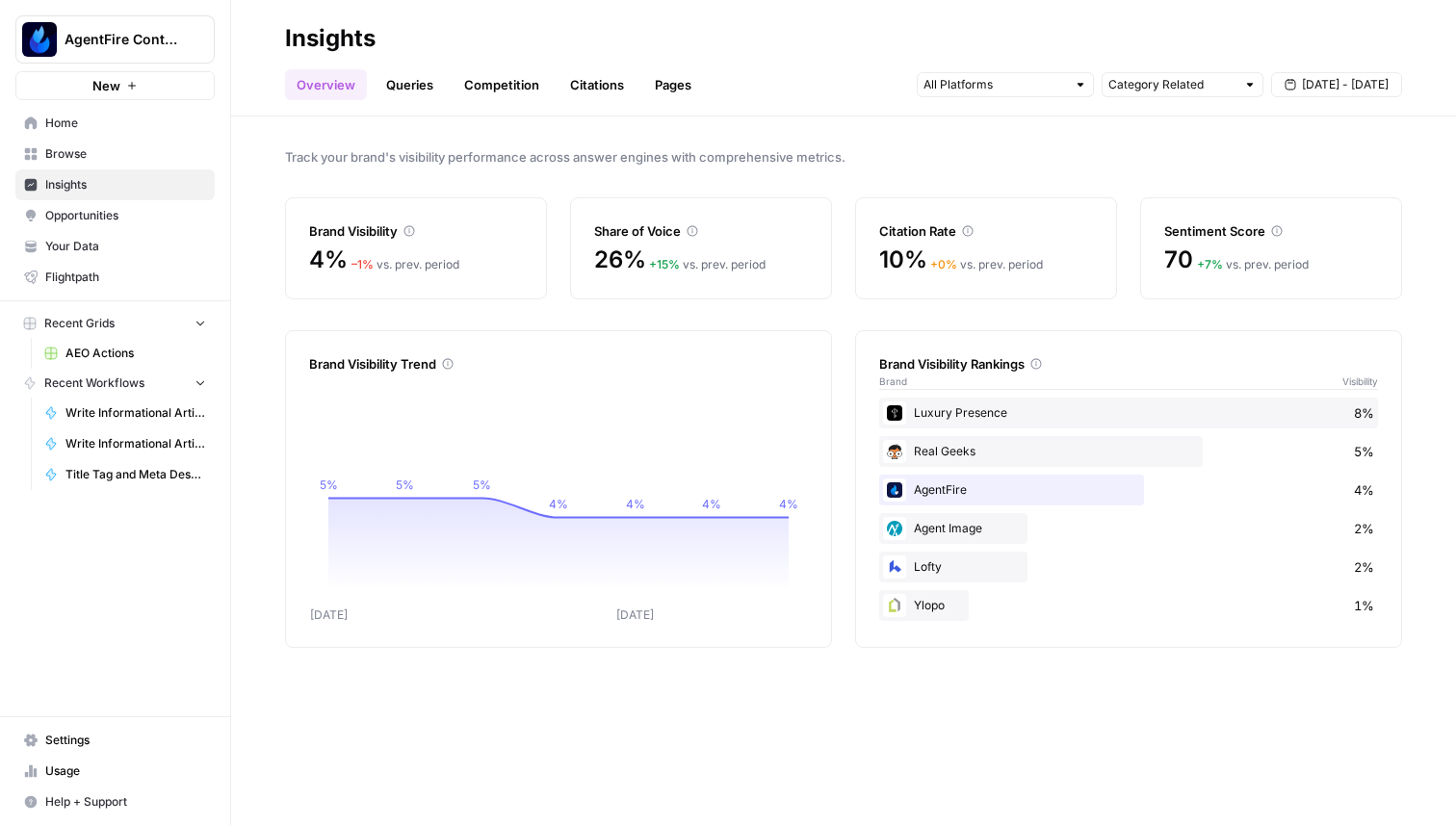
click at [425, 91] on link "Queries" at bounding box center [409, 84] width 70 height 31
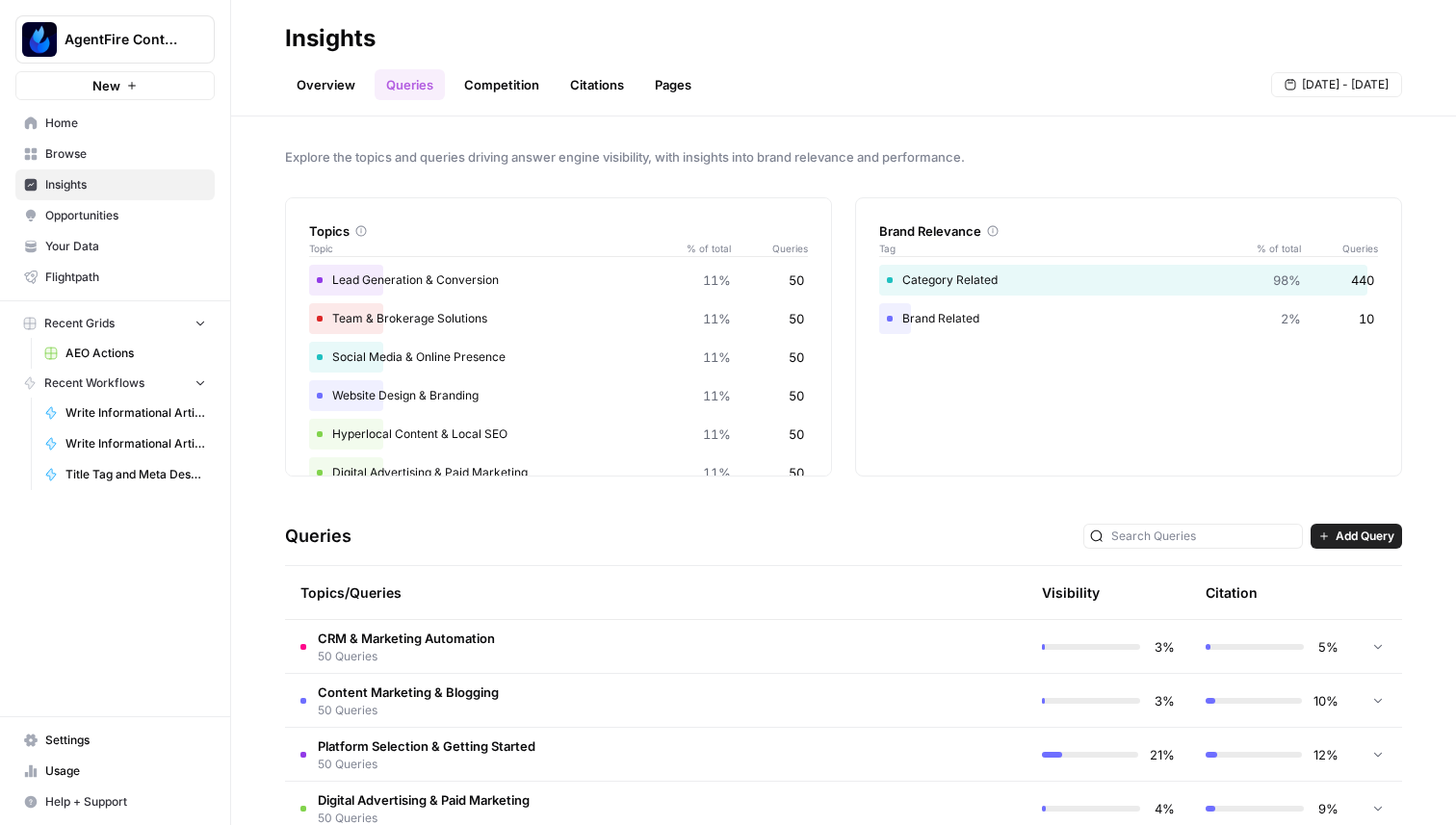
click at [504, 82] on link "Competition" at bounding box center [501, 84] width 98 height 31
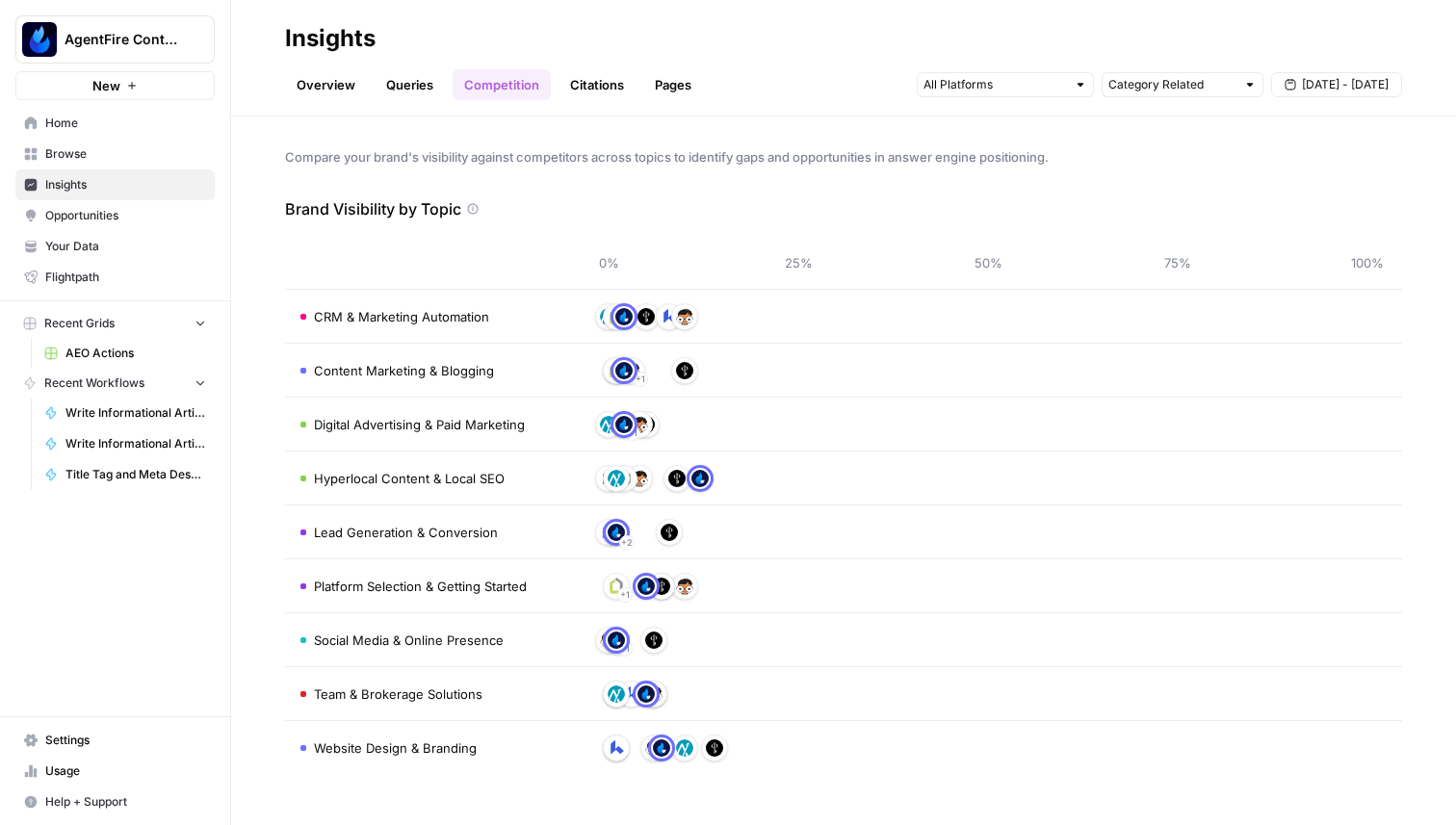
click at [590, 85] on link "Citations" at bounding box center [597, 84] width 77 height 31
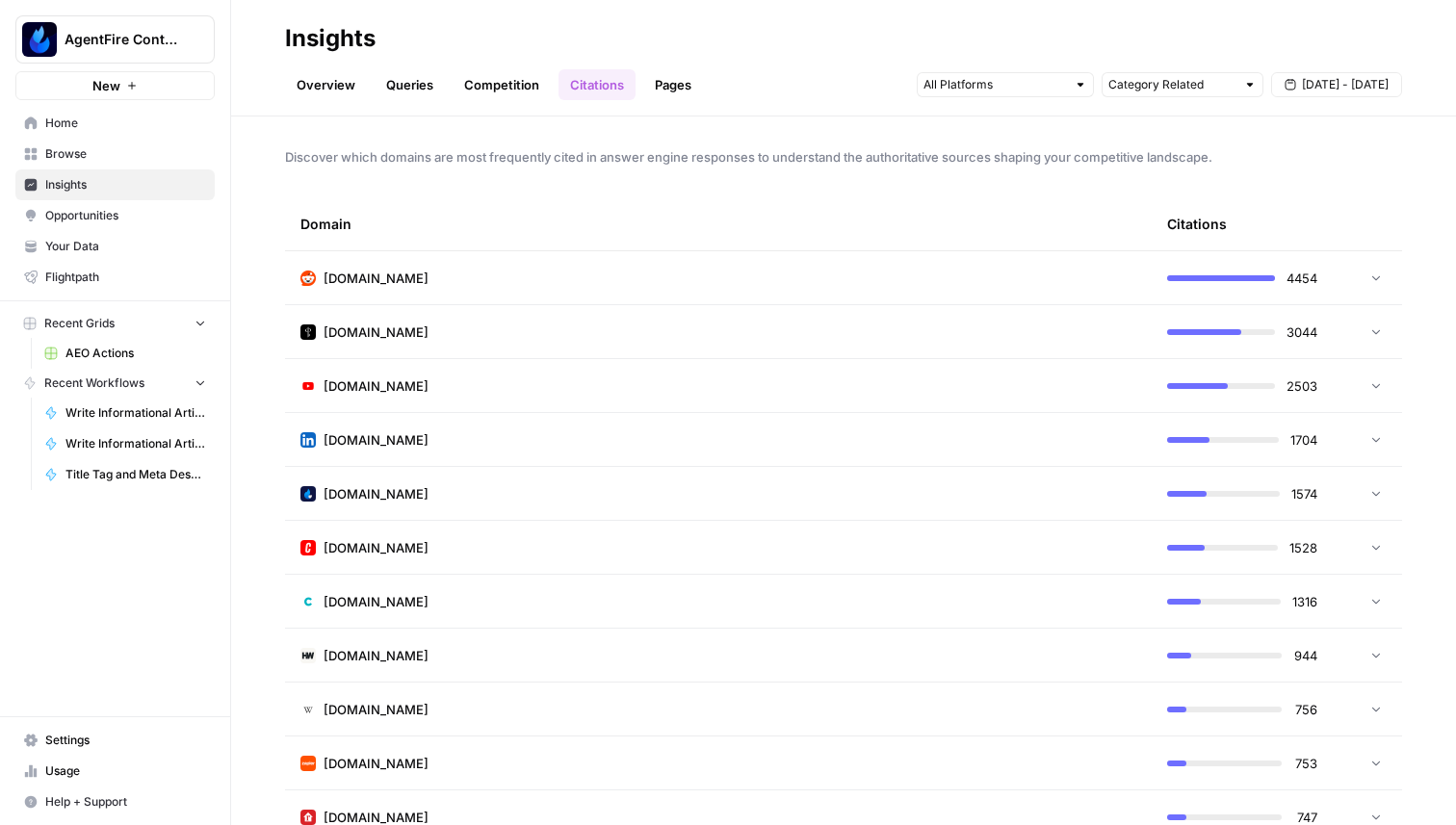
click at [671, 85] on link "Pages" at bounding box center [673, 84] width 59 height 31
